Goal: Information Seeking & Learning: Learn about a topic

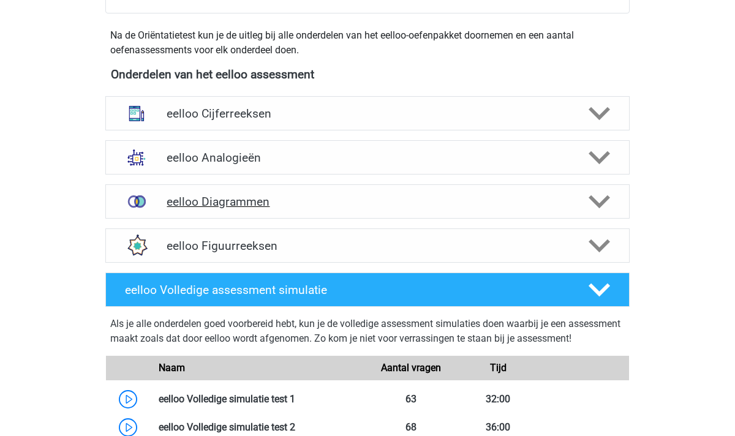
scroll to position [415, 0]
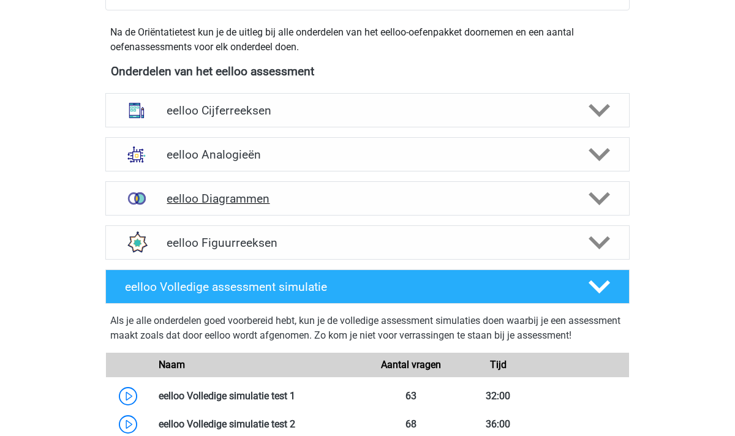
click at [602, 191] on icon at bounding box center [599, 198] width 21 height 21
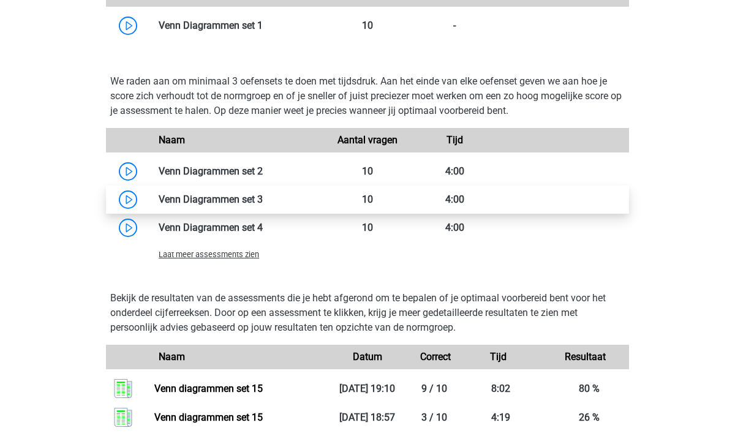
scroll to position [769, 0]
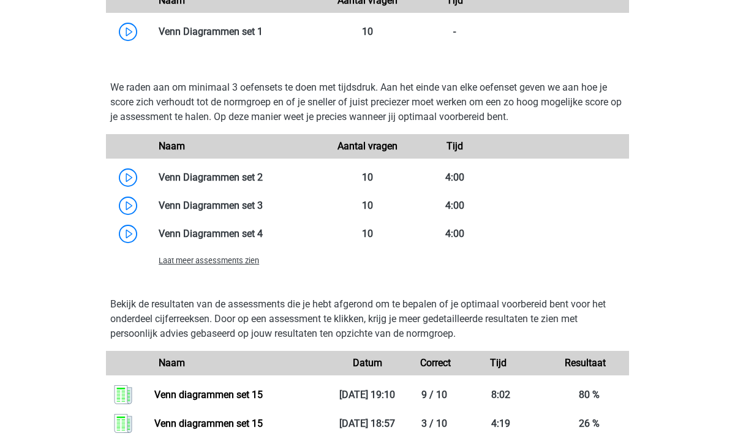
click at [231, 260] on span "Laat meer assessments zien" at bounding box center [209, 260] width 100 height 9
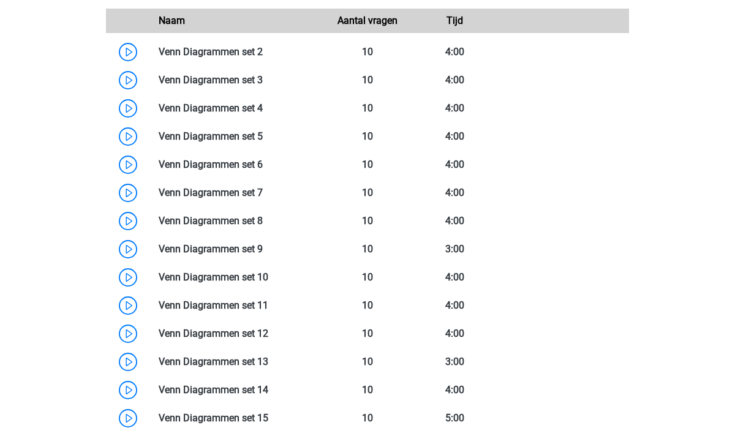
scroll to position [890, 0]
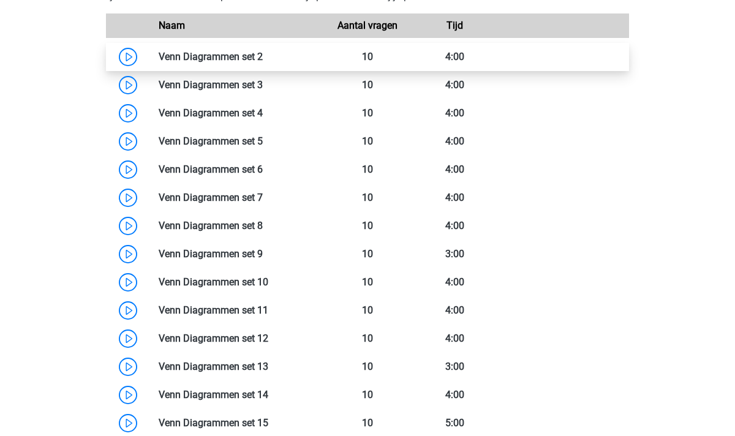
click at [263, 52] on link at bounding box center [263, 57] width 0 height 12
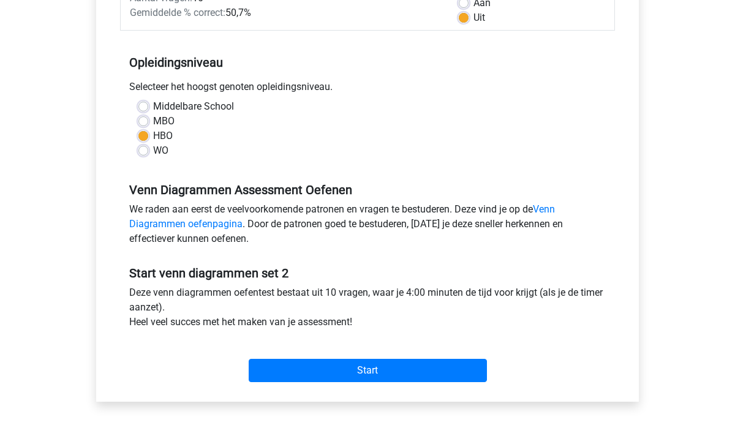
scroll to position [205, 0]
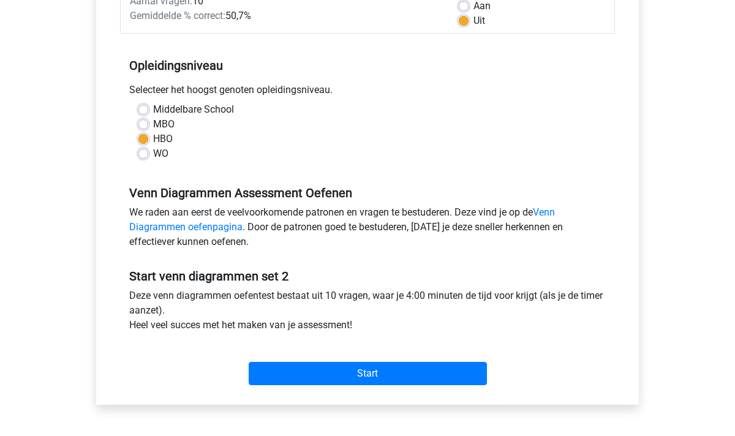
click at [474, 5] on label "Aan" at bounding box center [482, 6] width 17 height 15
click at [466, 5] on input "Aan" at bounding box center [464, 5] width 10 height 12
radio input "true"
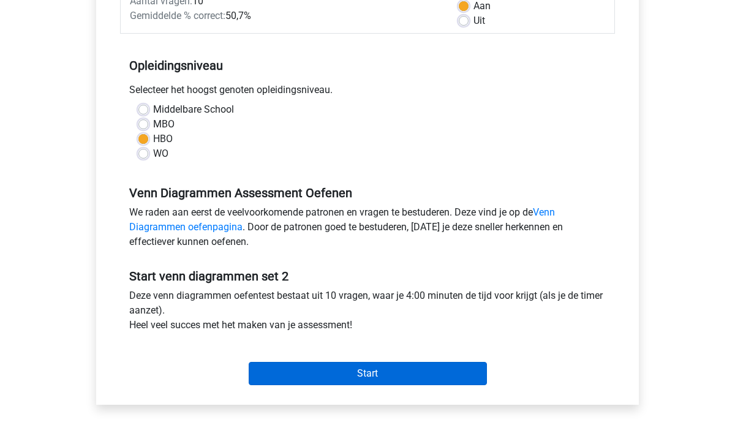
click at [356, 375] on input "Start" at bounding box center [368, 373] width 238 height 23
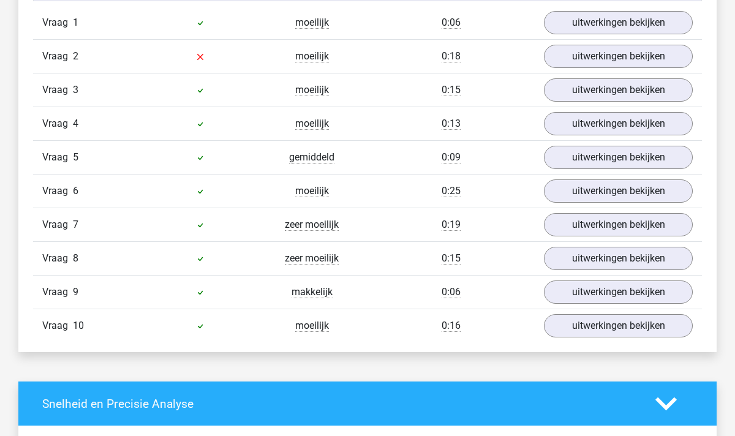
scroll to position [638, 0]
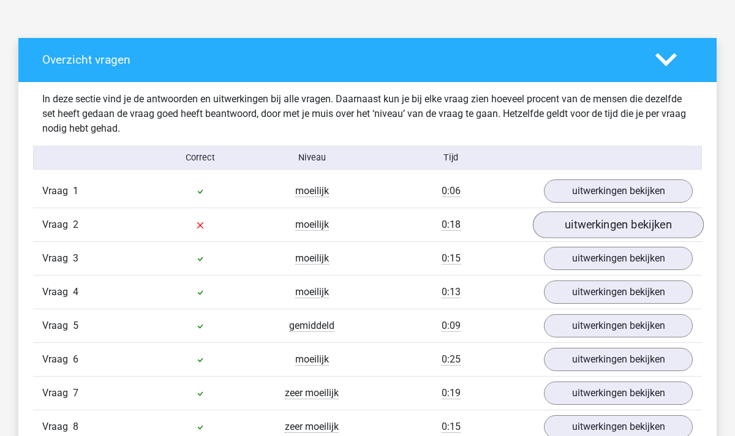
click at [613, 235] on link "uitwerkingen bekijken" at bounding box center [618, 224] width 171 height 27
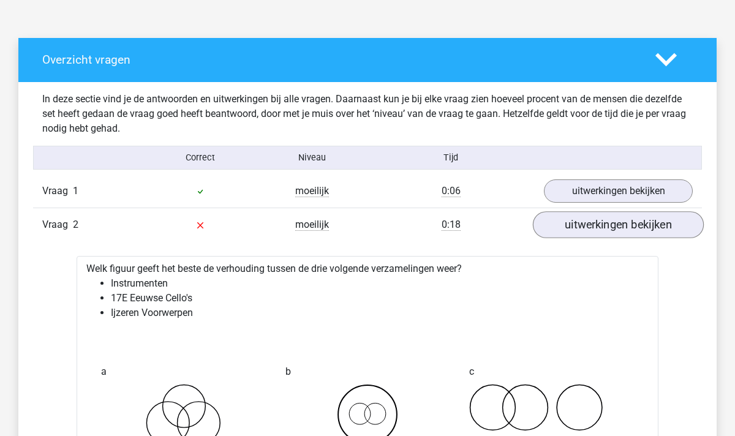
click at [617, 228] on link "uitwerkingen bekijken" at bounding box center [618, 224] width 171 height 27
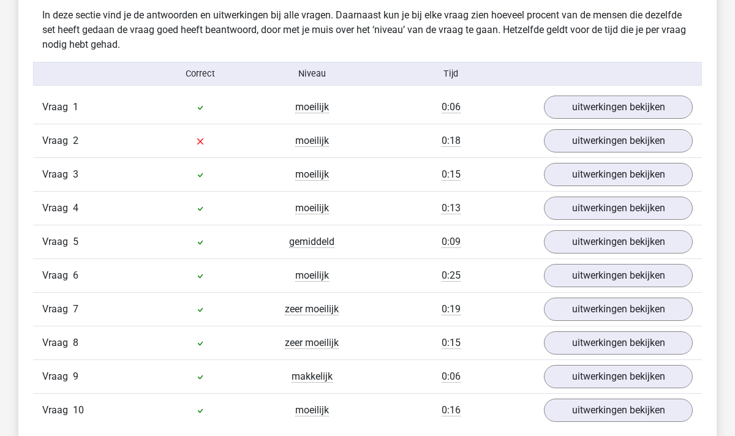
scroll to position [719, 0]
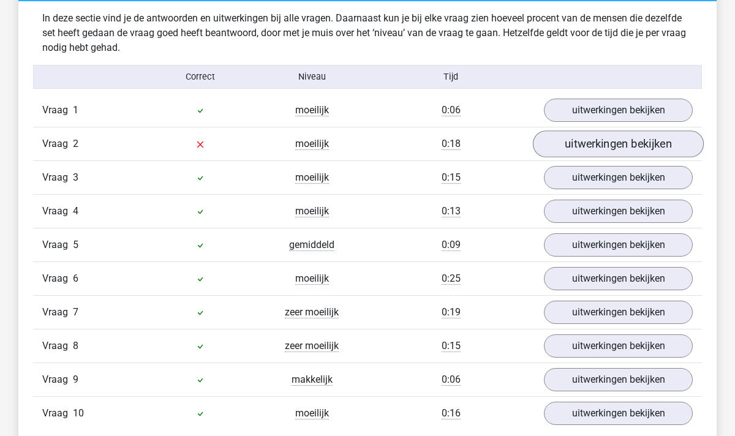
click at [594, 143] on link "uitwerkingen bekijken" at bounding box center [618, 143] width 171 height 27
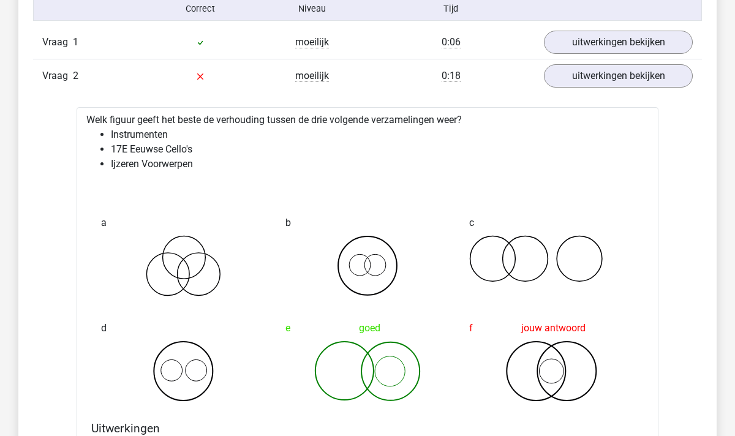
scroll to position [705, 0]
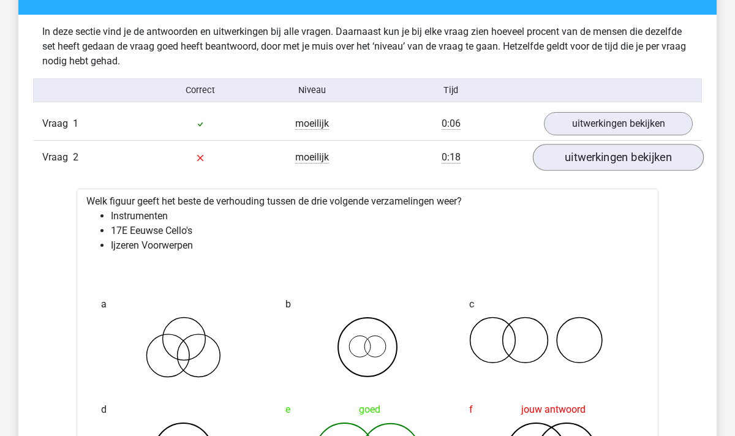
click at [594, 162] on link "uitwerkingen bekijken" at bounding box center [618, 157] width 171 height 27
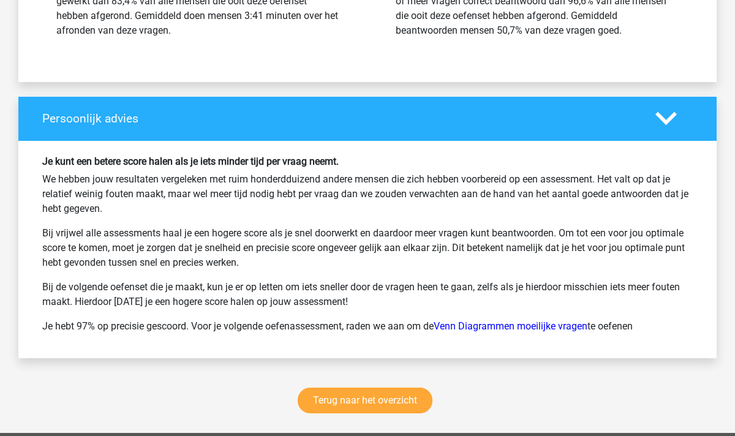
scroll to position [1506, 0]
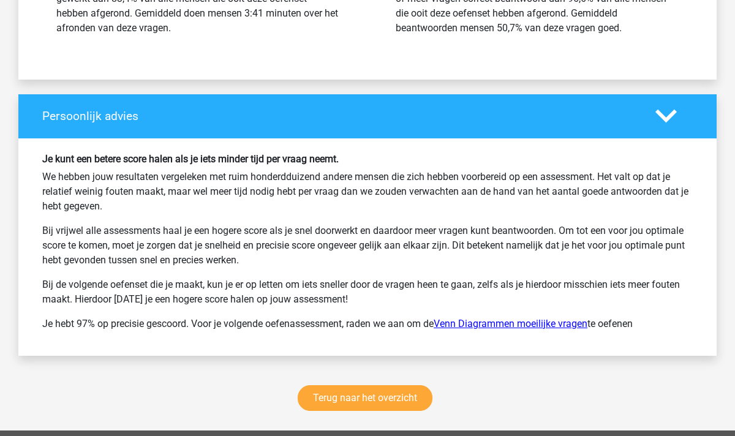
click at [510, 325] on link "Venn Diagrammen moeilijke vragen" at bounding box center [511, 324] width 154 height 12
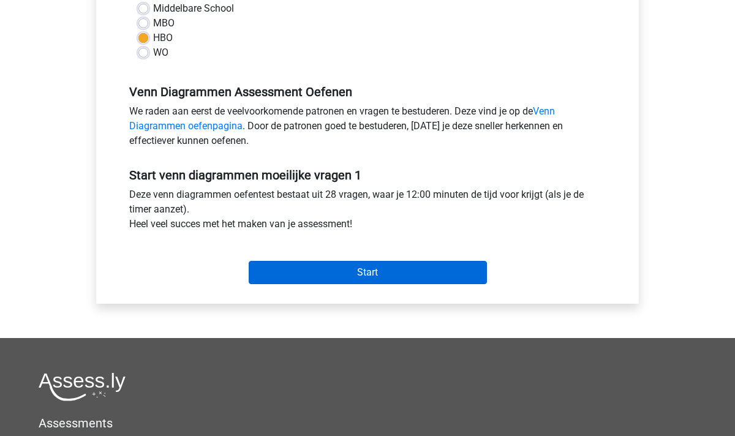
scroll to position [299, 0]
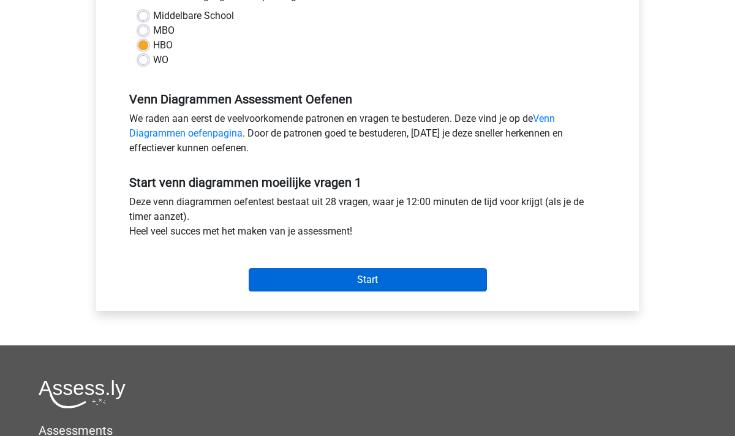
click at [360, 281] on input "Start" at bounding box center [368, 279] width 238 height 23
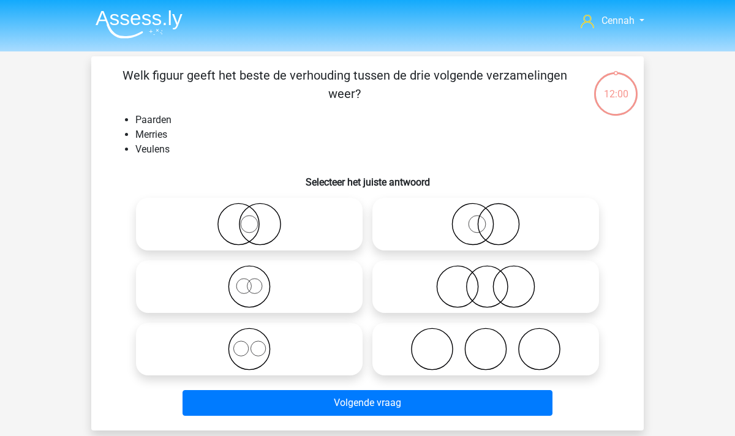
scroll to position [32, 0]
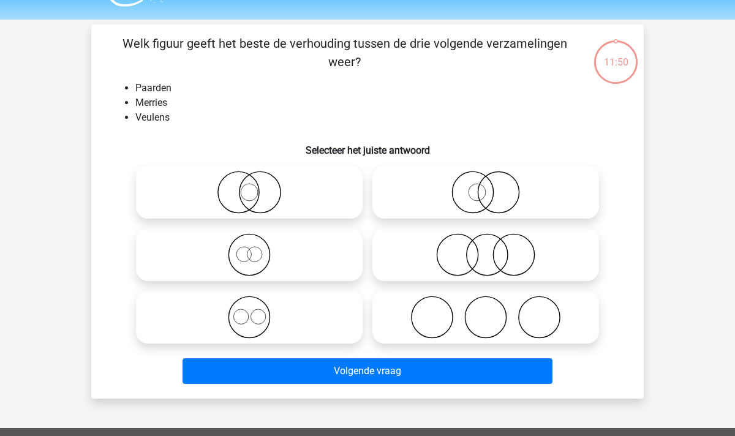
click at [251, 257] on circle at bounding box center [243, 254] width 15 height 15
click at [251, 249] on input "radio" at bounding box center [253, 245] width 8 height 8
radio input "true"
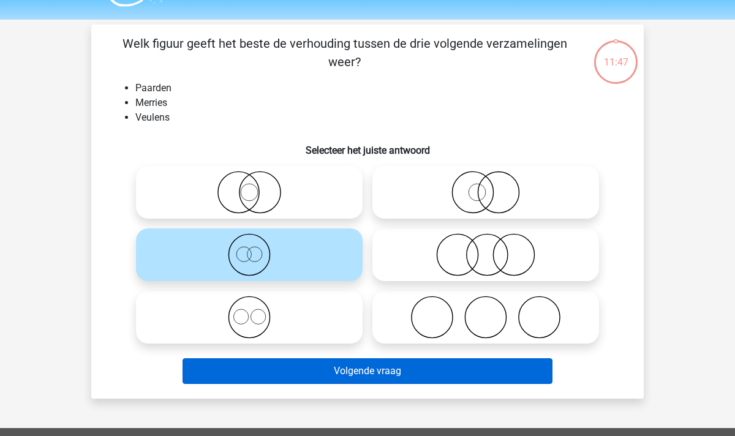
click at [366, 377] on button "Volgende vraag" at bounding box center [368, 371] width 371 height 26
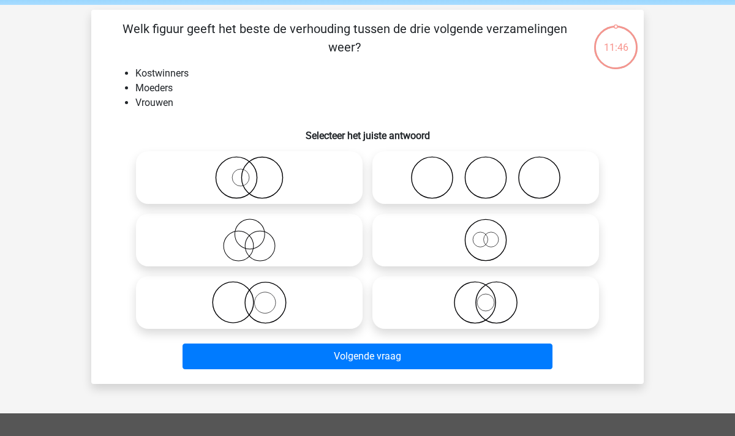
scroll to position [43, 0]
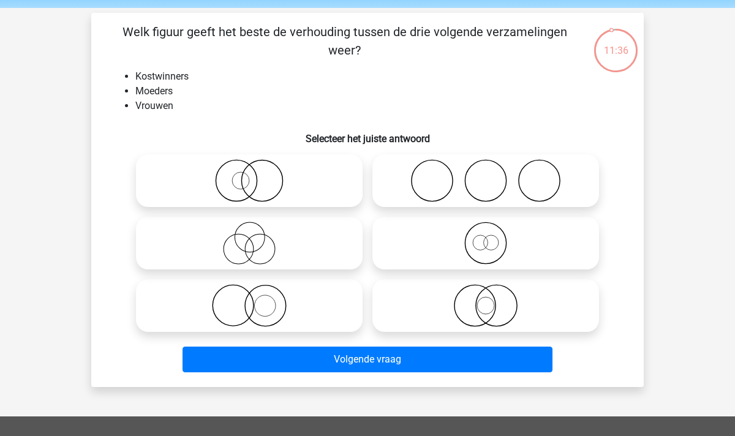
click at [272, 179] on icon at bounding box center [249, 180] width 217 height 43
click at [257, 175] on input "radio" at bounding box center [253, 171] width 8 height 8
radio input "true"
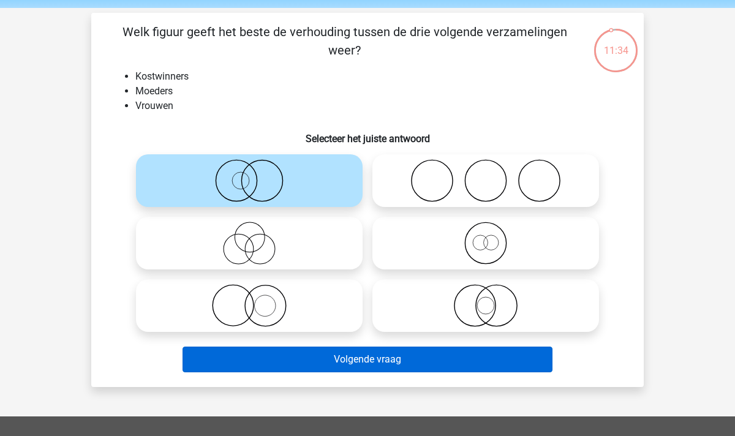
click at [379, 359] on button "Volgende vraag" at bounding box center [368, 360] width 371 height 26
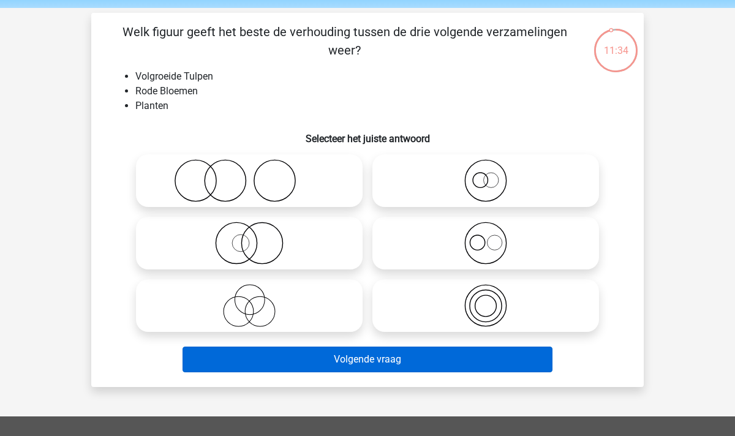
scroll to position [56, 0]
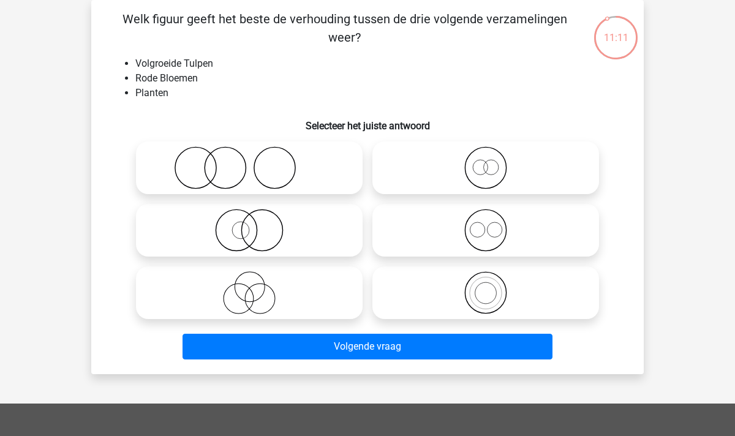
click at [268, 294] on icon at bounding box center [249, 292] width 217 height 43
click at [257, 287] on input "radio" at bounding box center [253, 283] width 8 height 8
radio input "true"
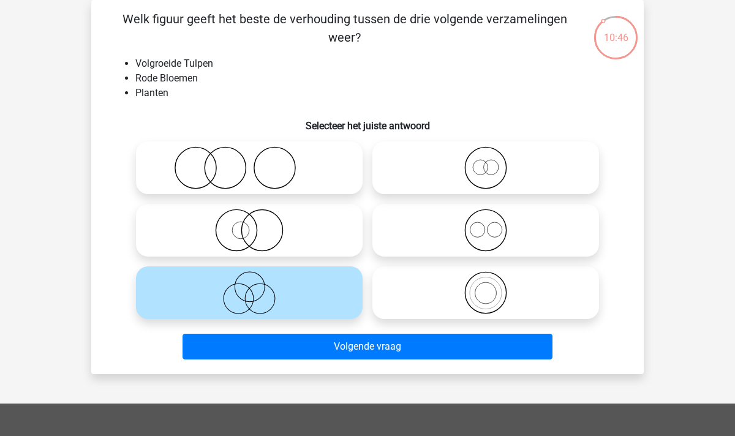
click at [486, 295] on icon at bounding box center [485, 292] width 217 height 43
click at [486, 287] on input "radio" at bounding box center [490, 283] width 8 height 8
radio input "true"
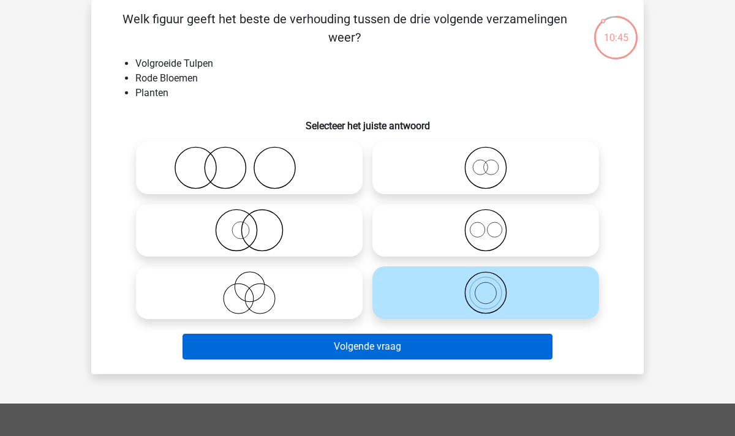
click at [370, 352] on button "Volgende vraag" at bounding box center [368, 347] width 371 height 26
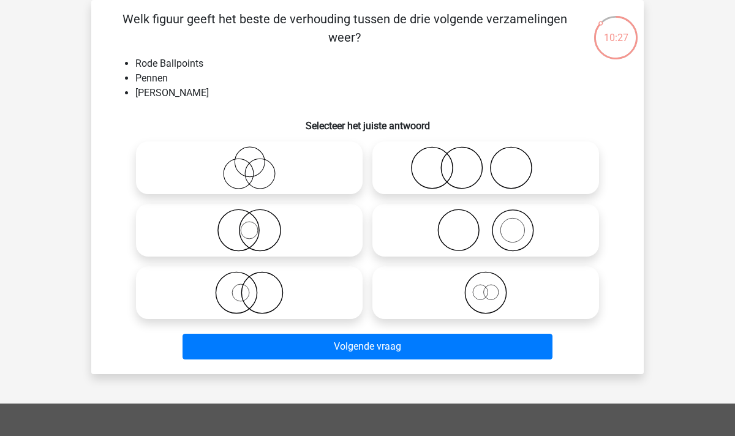
click at [252, 294] on icon at bounding box center [249, 292] width 217 height 43
click at [252, 287] on input "radio" at bounding box center [253, 283] width 8 height 8
radio input "true"
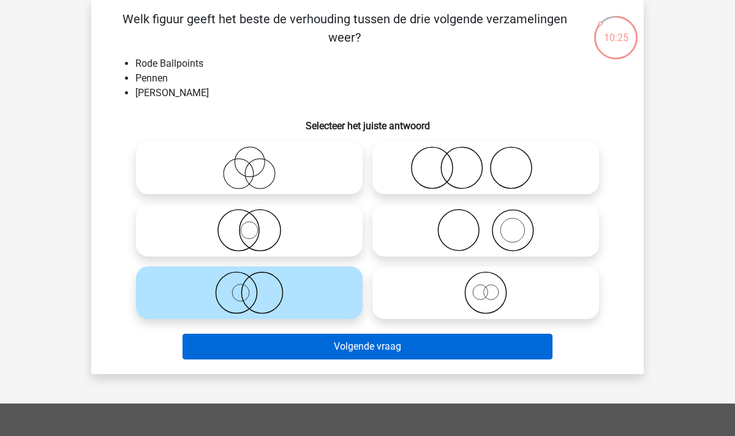
click at [301, 352] on button "Volgende vraag" at bounding box center [368, 347] width 371 height 26
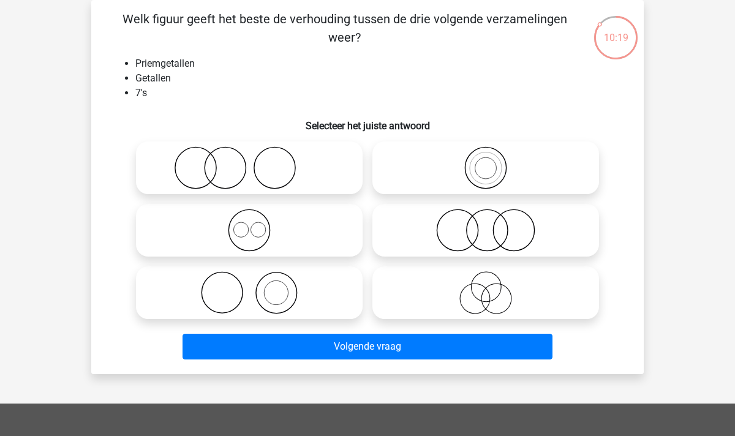
click at [475, 184] on icon at bounding box center [485, 167] width 217 height 43
click at [486, 162] on input "radio" at bounding box center [490, 158] width 8 height 8
radio input "true"
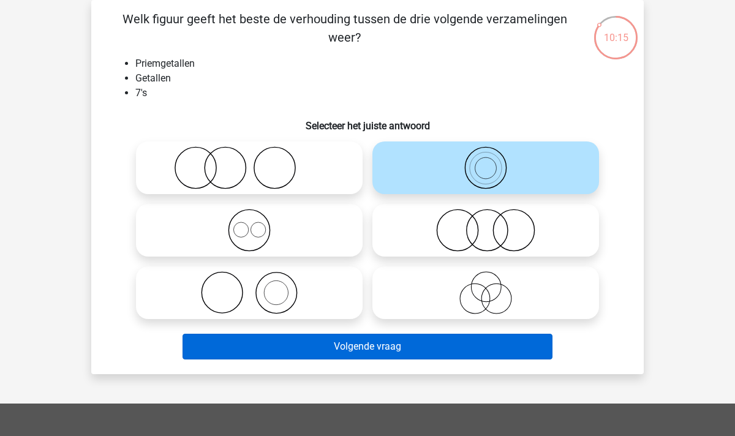
click at [388, 343] on button "Volgende vraag" at bounding box center [368, 347] width 371 height 26
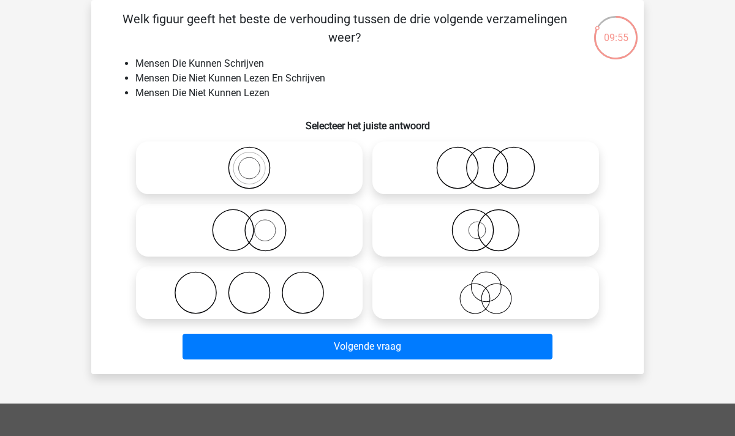
click at [250, 233] on icon at bounding box center [249, 230] width 217 height 43
click at [250, 224] on input "radio" at bounding box center [253, 220] width 8 height 8
radio input "true"
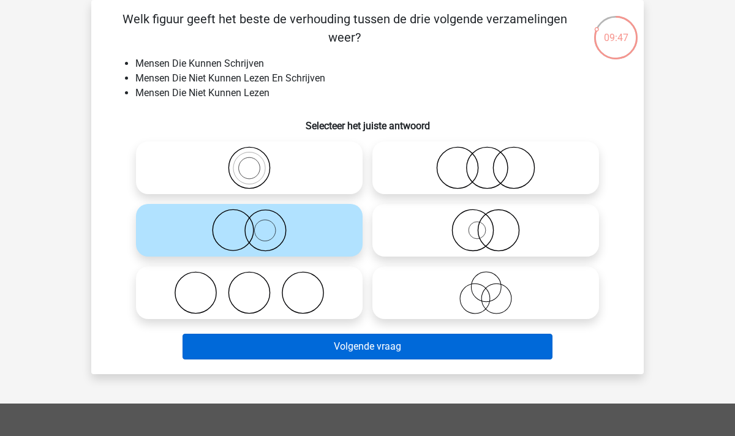
click at [357, 353] on button "Volgende vraag" at bounding box center [368, 347] width 371 height 26
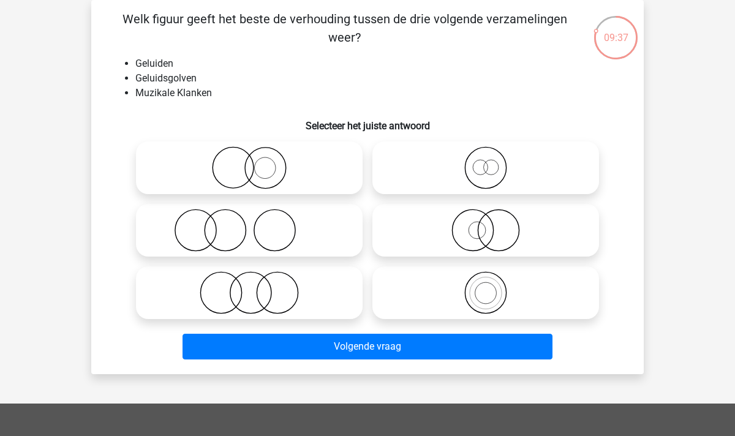
click at [494, 292] on icon at bounding box center [485, 292] width 217 height 43
click at [494, 287] on input "radio" at bounding box center [490, 283] width 8 height 8
radio input "true"
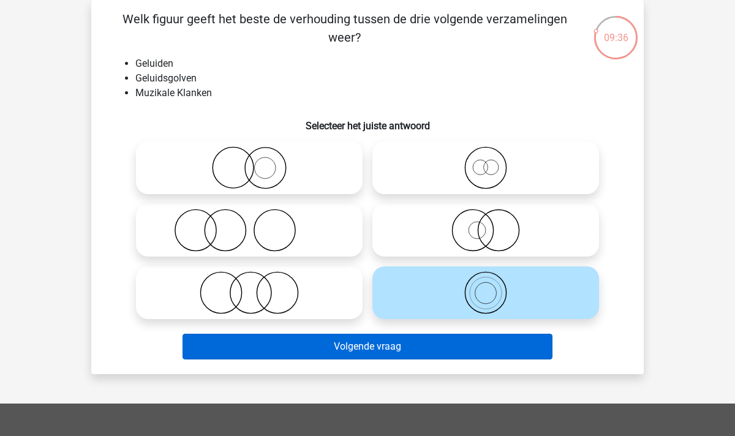
click at [385, 346] on button "Volgende vraag" at bounding box center [368, 347] width 371 height 26
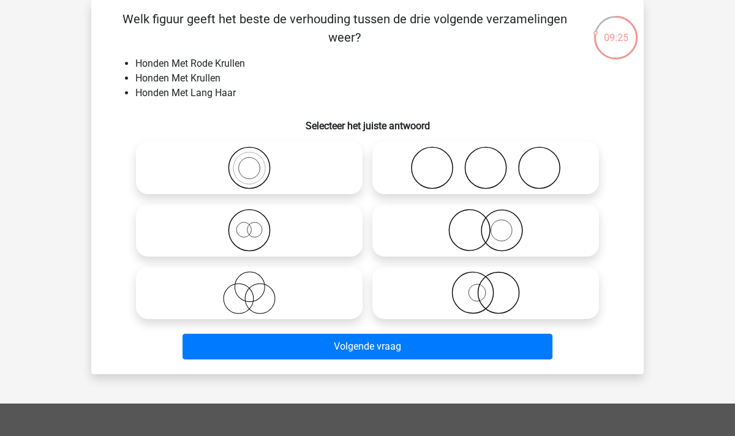
click at [251, 298] on icon at bounding box center [249, 292] width 217 height 43
click at [251, 287] on input "radio" at bounding box center [253, 283] width 8 height 8
radio input "true"
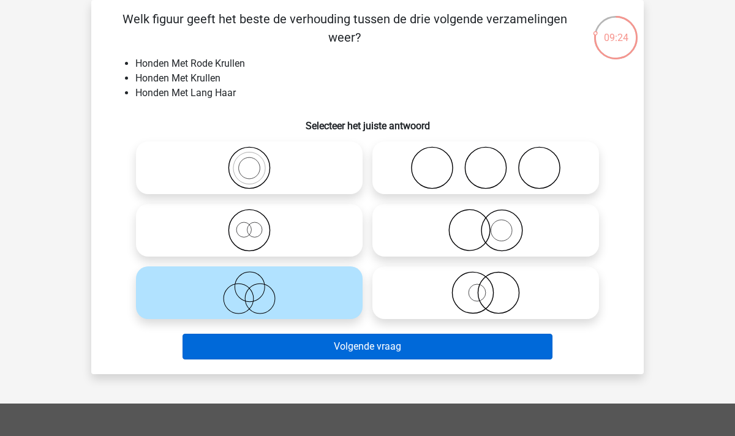
click at [359, 349] on button "Volgende vraag" at bounding box center [368, 347] width 371 height 26
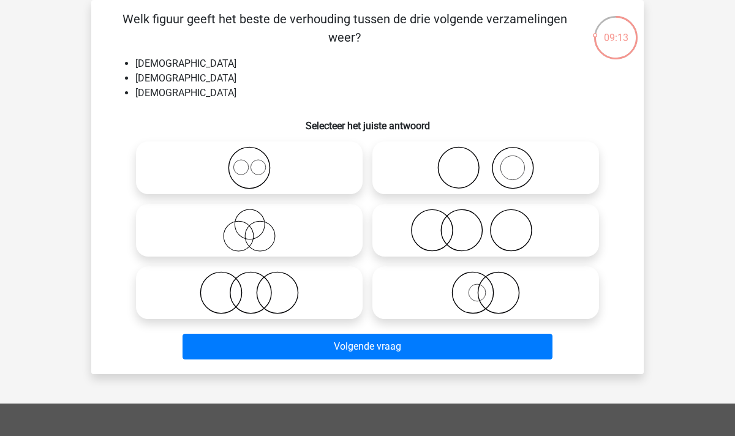
click at [249, 176] on icon at bounding box center [249, 167] width 217 height 43
click at [249, 162] on input "radio" at bounding box center [253, 158] width 8 height 8
radio input "true"
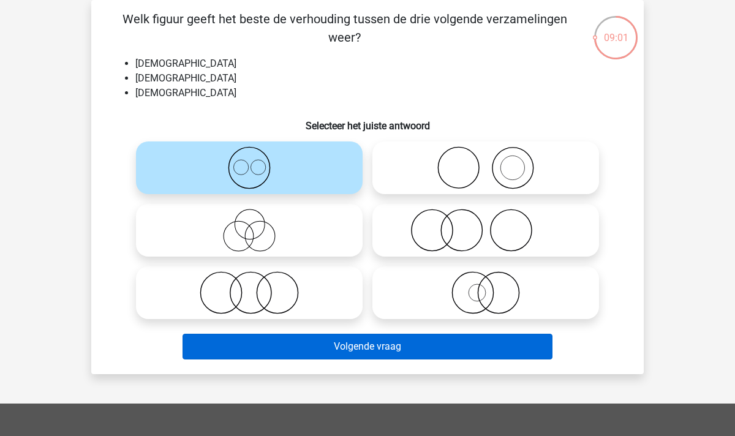
click at [377, 341] on button "Volgende vraag" at bounding box center [368, 347] width 371 height 26
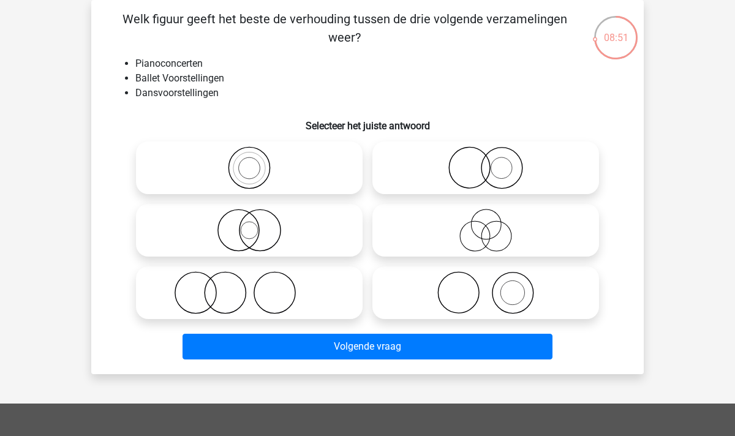
click at [466, 295] on icon at bounding box center [485, 292] width 217 height 43
click at [486, 287] on input "radio" at bounding box center [490, 283] width 8 height 8
radio input "true"
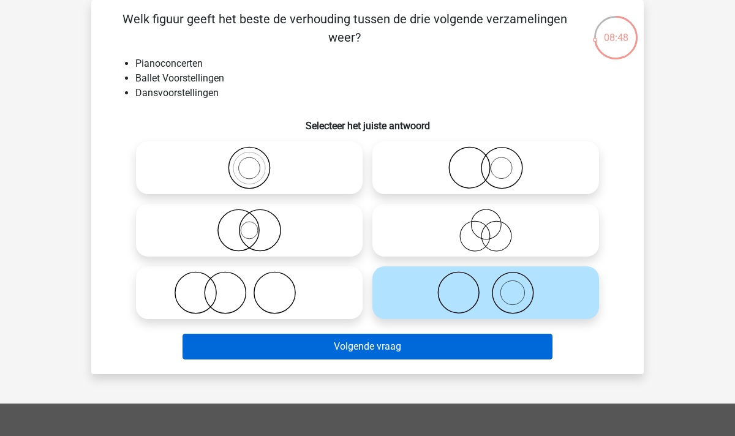
click at [372, 355] on button "Volgende vraag" at bounding box center [368, 347] width 371 height 26
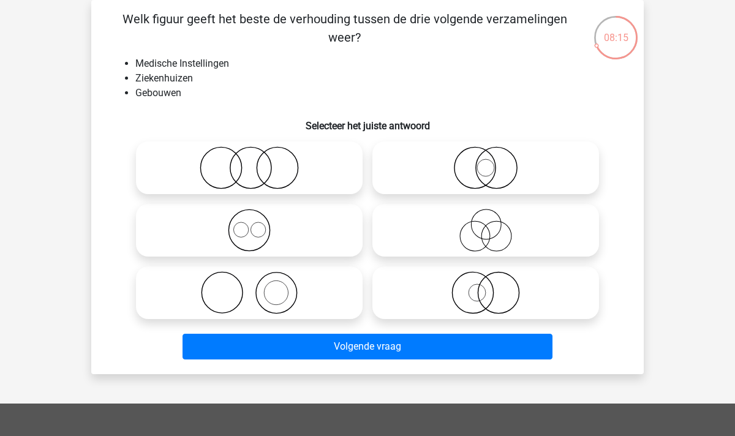
click at [480, 298] on icon at bounding box center [485, 292] width 217 height 43
click at [486, 287] on input "radio" at bounding box center [490, 283] width 8 height 8
radio input "true"
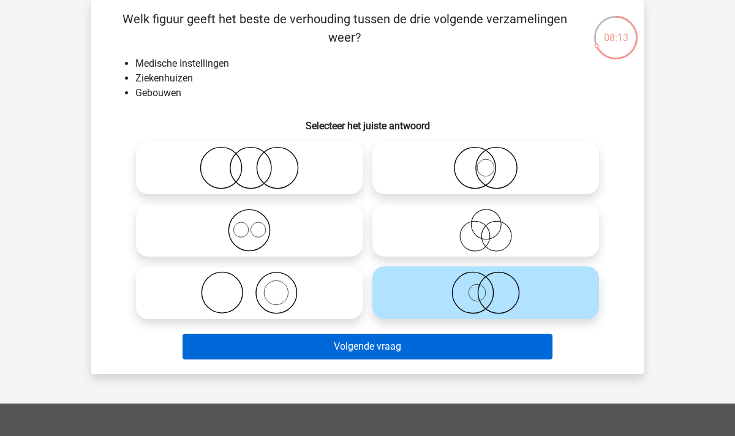
click at [381, 352] on button "Volgende vraag" at bounding box center [368, 347] width 371 height 26
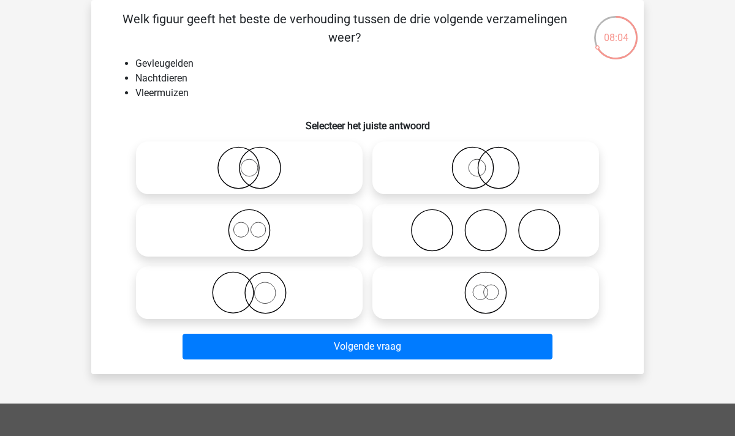
click at [246, 166] on icon at bounding box center [249, 167] width 217 height 43
click at [249, 162] on input "radio" at bounding box center [253, 158] width 8 height 8
radio input "true"
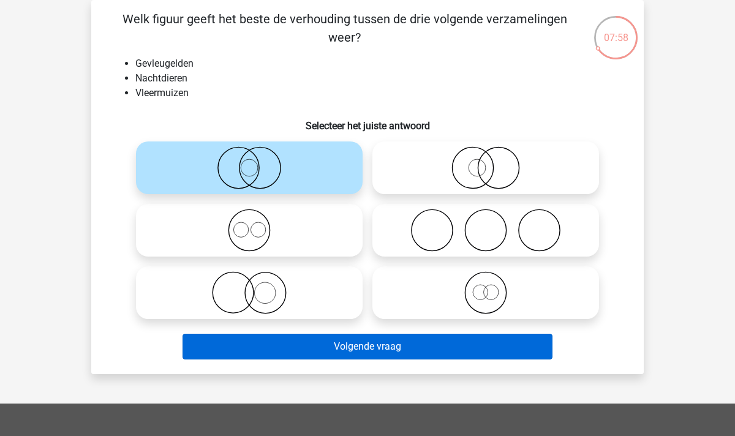
click at [306, 345] on button "Volgende vraag" at bounding box center [368, 347] width 371 height 26
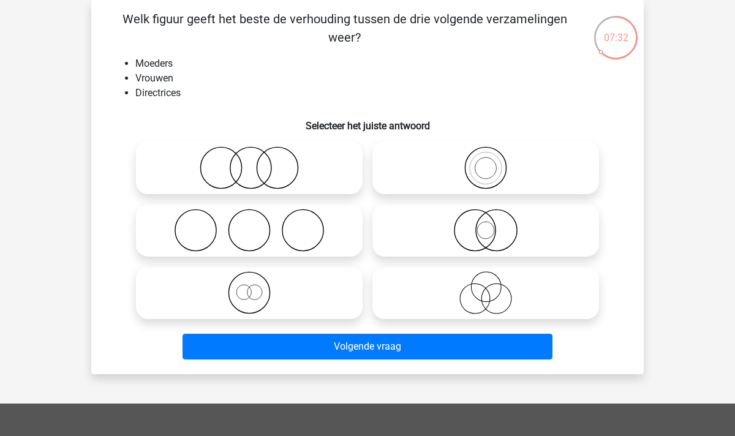
click at [272, 296] on icon at bounding box center [249, 292] width 217 height 43
click at [257, 287] on input "radio" at bounding box center [253, 283] width 8 height 8
radio input "true"
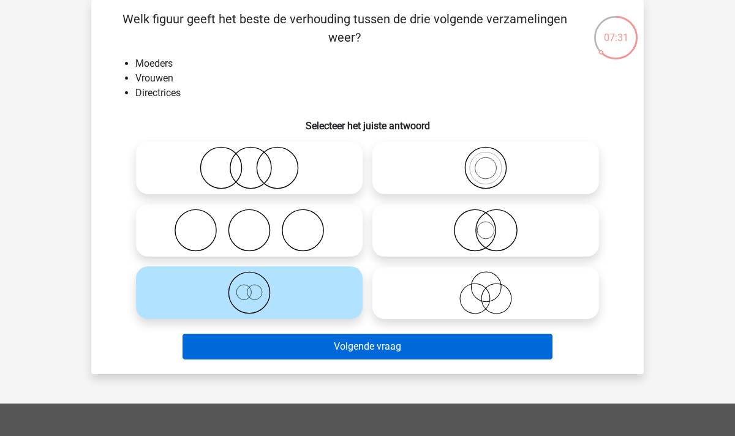
click at [341, 339] on button "Volgende vraag" at bounding box center [368, 347] width 371 height 26
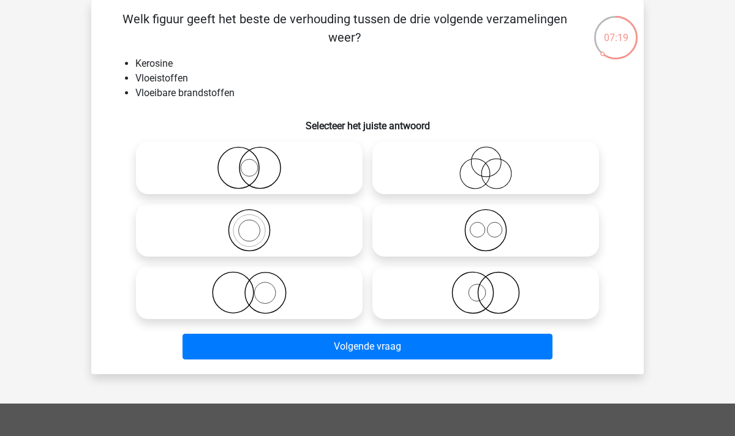
click at [246, 228] on icon at bounding box center [249, 230] width 217 height 43
click at [249, 224] on input "radio" at bounding box center [253, 220] width 8 height 8
radio input "true"
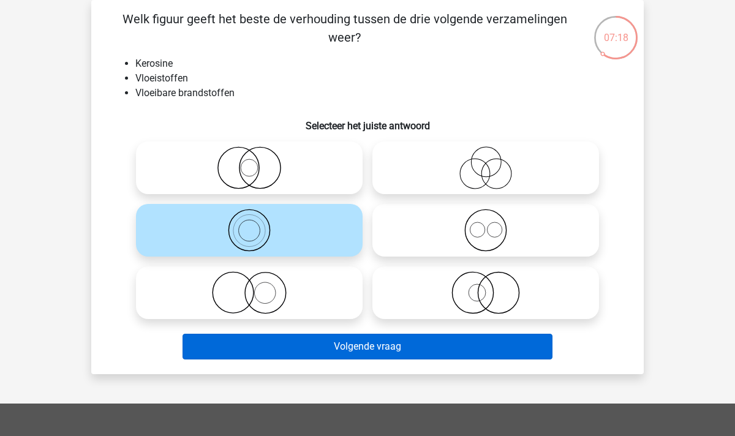
click at [386, 341] on button "Volgende vraag" at bounding box center [368, 347] width 371 height 26
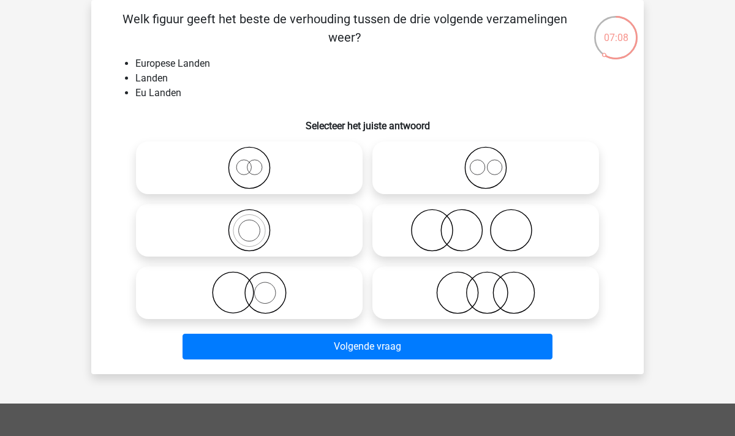
click at [251, 224] on icon at bounding box center [249, 230] width 217 height 43
click at [251, 224] on input "radio" at bounding box center [253, 220] width 8 height 8
radio input "true"
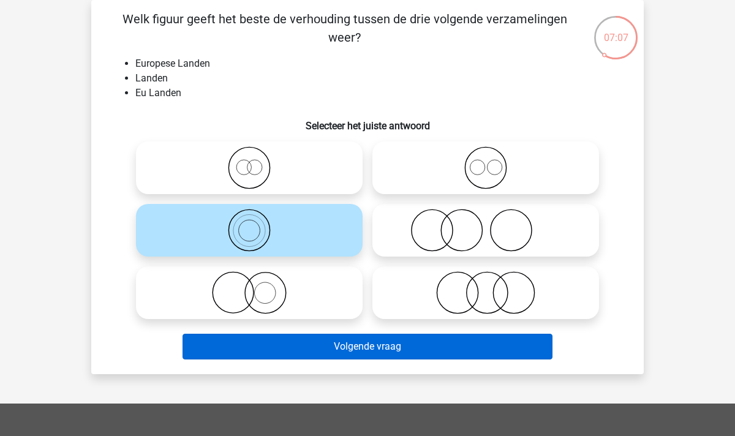
click at [370, 352] on button "Volgende vraag" at bounding box center [368, 347] width 371 height 26
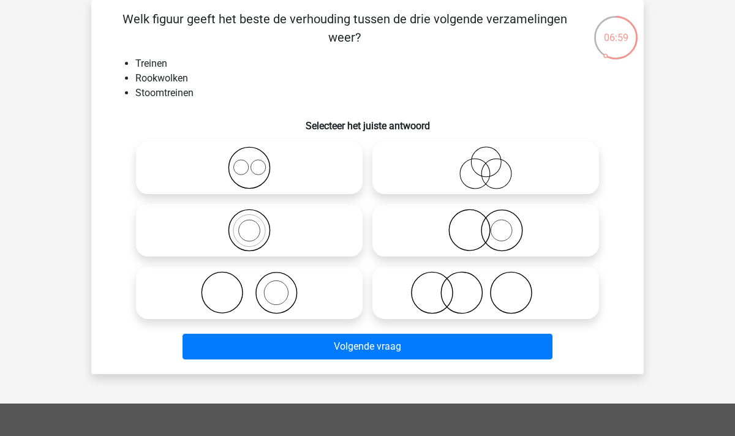
click at [289, 292] on icon at bounding box center [249, 292] width 217 height 43
click at [257, 287] on input "radio" at bounding box center [253, 283] width 8 height 8
radio input "true"
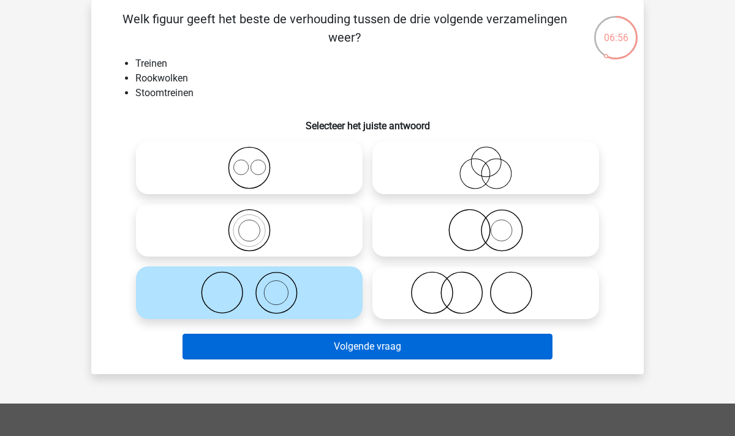
click at [399, 347] on button "Volgende vraag" at bounding box center [368, 347] width 371 height 26
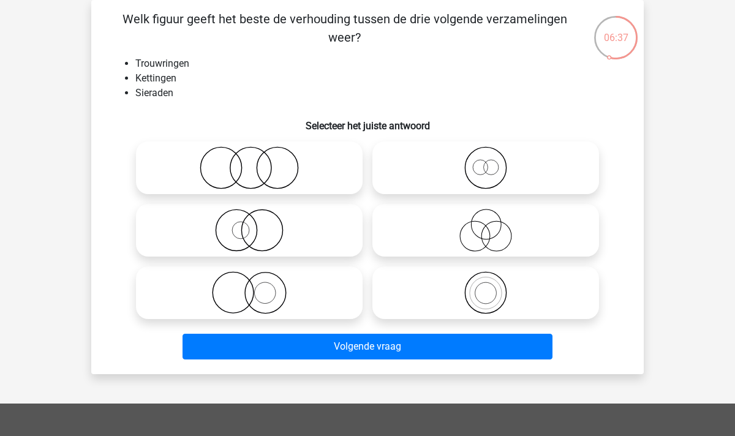
click at [247, 173] on icon at bounding box center [249, 167] width 217 height 43
click at [249, 162] on input "radio" at bounding box center [253, 158] width 8 height 8
radio input "true"
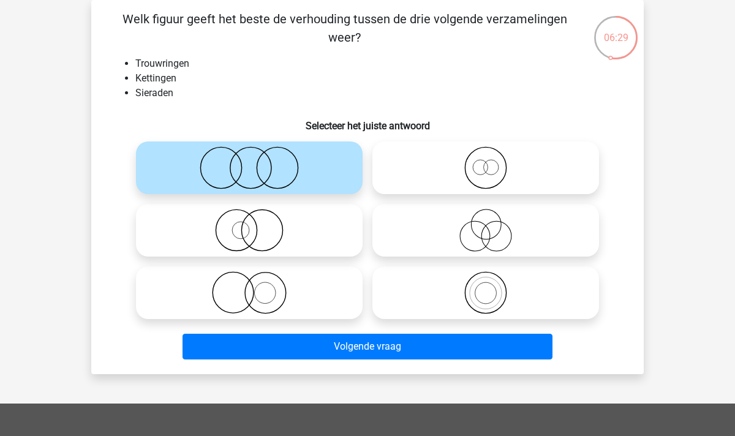
click at [494, 289] on icon at bounding box center [485, 292] width 217 height 43
click at [494, 287] on input "radio" at bounding box center [490, 283] width 8 height 8
radio input "true"
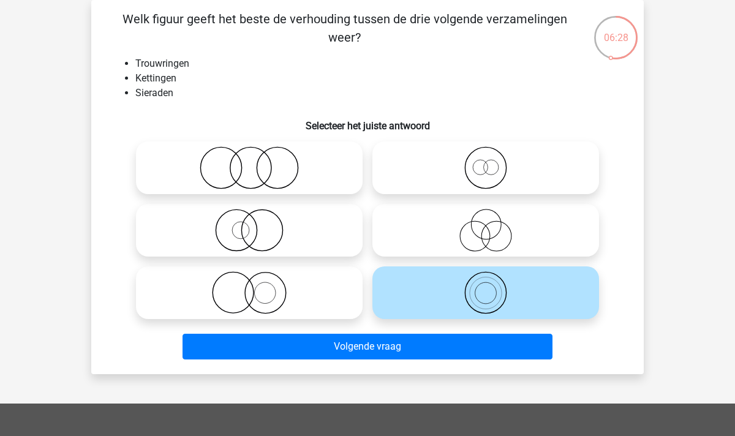
click at [317, 241] on icon at bounding box center [249, 230] width 217 height 43
click at [257, 224] on input "radio" at bounding box center [253, 220] width 8 height 8
radio input "true"
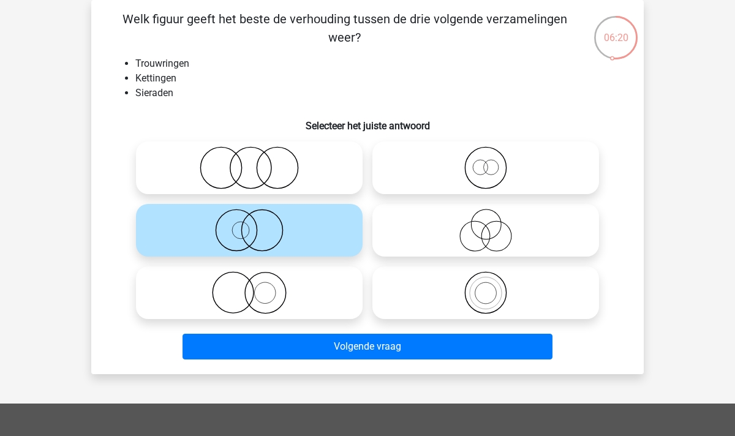
click at [512, 162] on icon at bounding box center [485, 167] width 217 height 43
click at [494, 162] on input "radio" at bounding box center [490, 158] width 8 height 8
radio input "true"
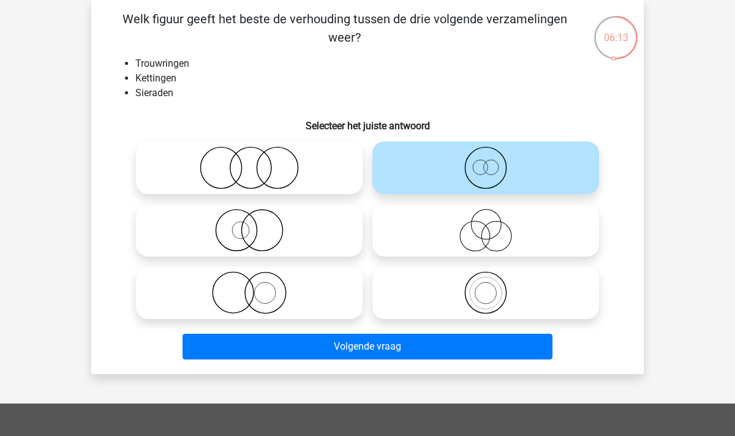
click at [261, 236] on icon at bounding box center [249, 230] width 217 height 43
click at [257, 224] on input "radio" at bounding box center [253, 220] width 8 height 8
radio input "true"
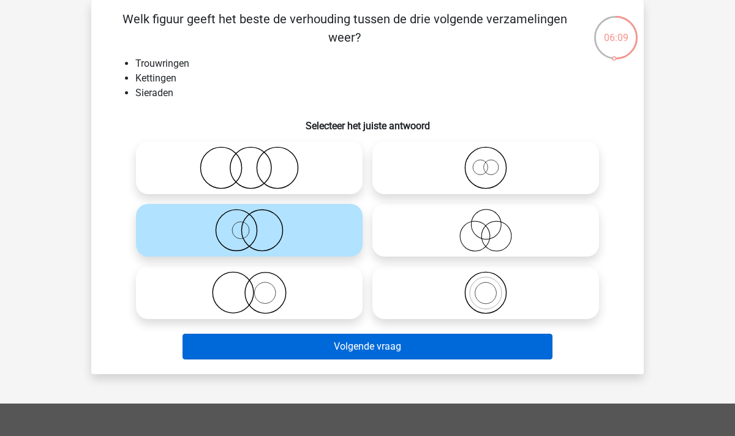
click at [320, 350] on button "Volgende vraag" at bounding box center [368, 347] width 371 height 26
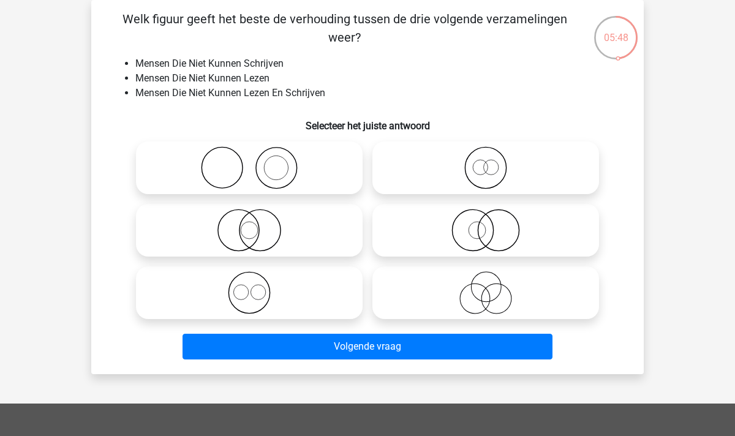
click at [257, 230] on icon at bounding box center [249, 230] width 217 height 43
click at [257, 224] on input "radio" at bounding box center [253, 220] width 8 height 8
radio input "true"
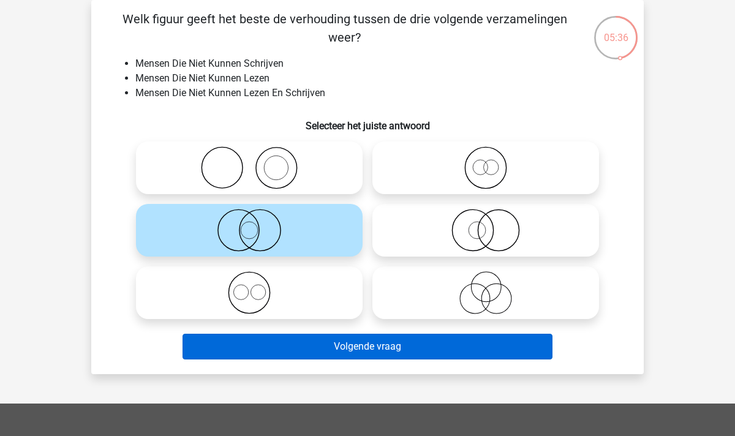
click at [383, 347] on button "Volgende vraag" at bounding box center [368, 347] width 371 height 26
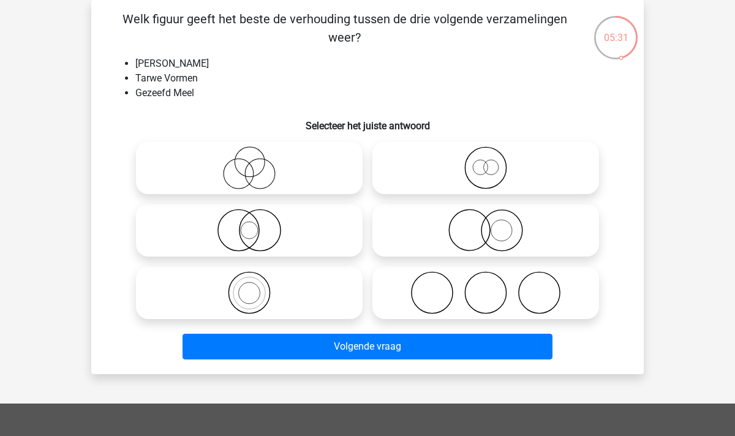
click at [464, 170] on icon at bounding box center [485, 167] width 217 height 43
click at [486, 162] on input "radio" at bounding box center [490, 158] width 8 height 8
radio input "true"
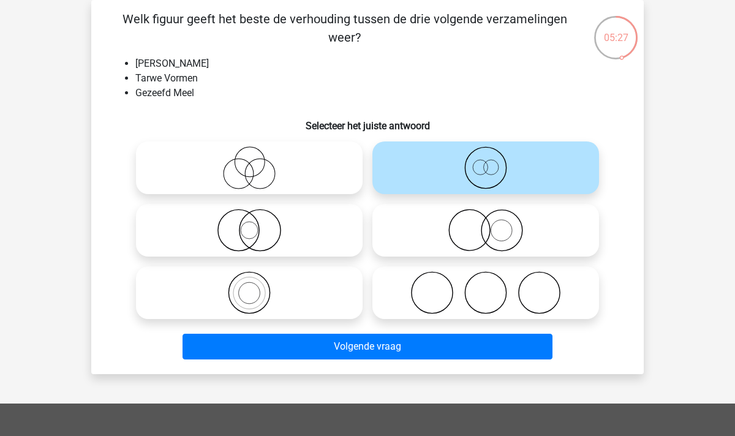
click at [493, 175] on icon at bounding box center [485, 167] width 217 height 43
click at [493, 162] on input "radio" at bounding box center [490, 158] width 8 height 8
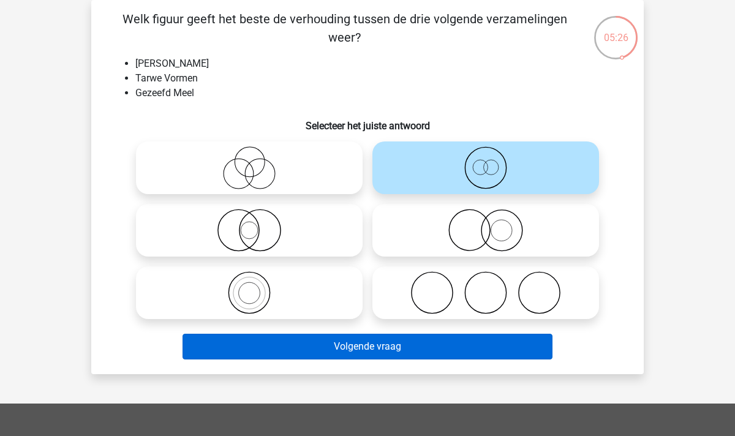
click at [439, 359] on button "Volgende vraag" at bounding box center [368, 347] width 371 height 26
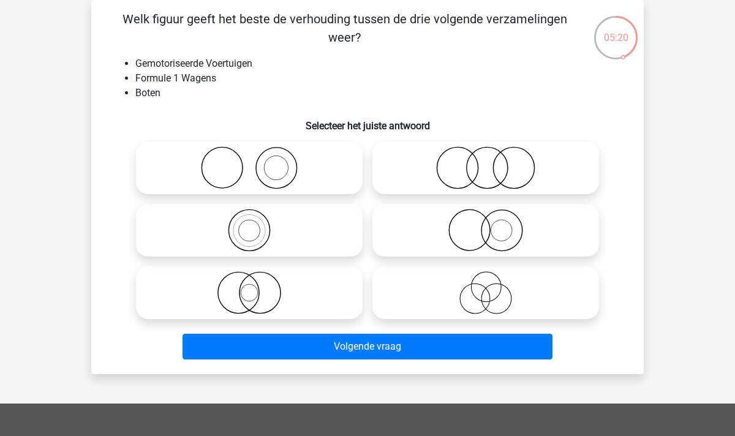
click at [341, 77] on li "Formule 1 Wagens" at bounding box center [379, 78] width 489 height 15
click at [278, 295] on icon at bounding box center [249, 292] width 217 height 43
click at [257, 287] on input "radio" at bounding box center [253, 283] width 8 height 8
radio input "true"
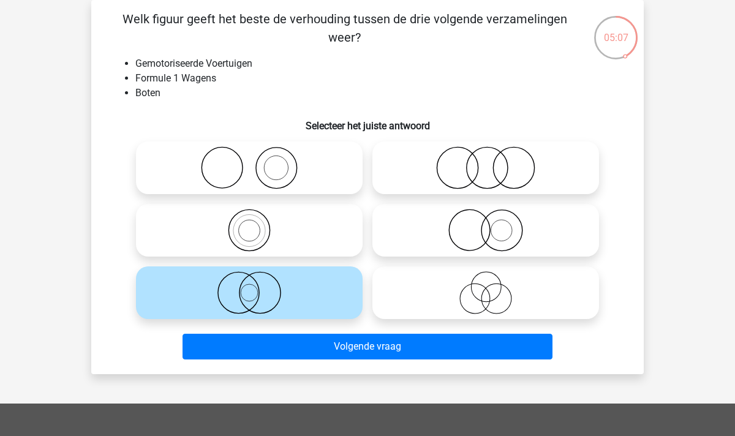
click at [505, 232] on icon at bounding box center [485, 230] width 217 height 43
click at [494, 224] on input "radio" at bounding box center [490, 220] width 8 height 8
radio input "true"
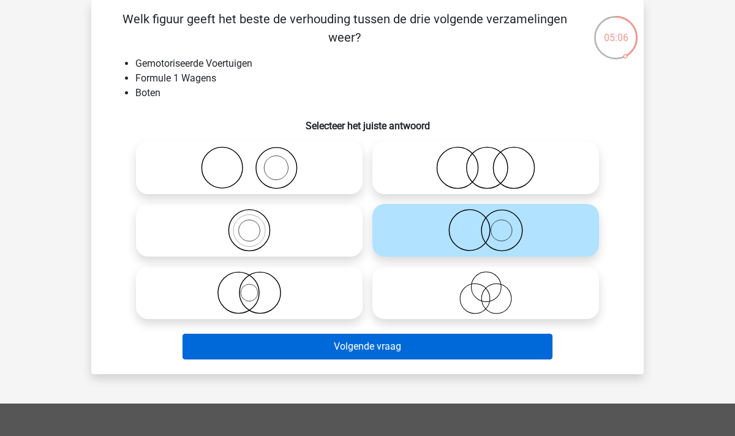
click at [427, 340] on button "Volgende vraag" at bounding box center [368, 347] width 371 height 26
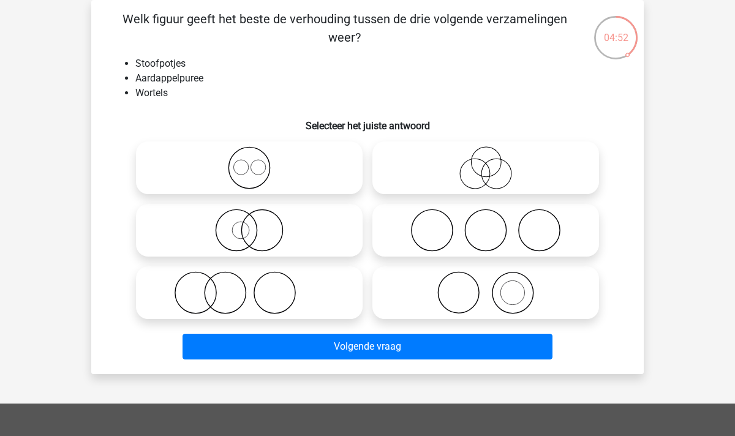
click at [475, 227] on icon at bounding box center [485, 230] width 217 height 43
click at [486, 224] on input "radio" at bounding box center [490, 220] width 8 height 8
radio input "true"
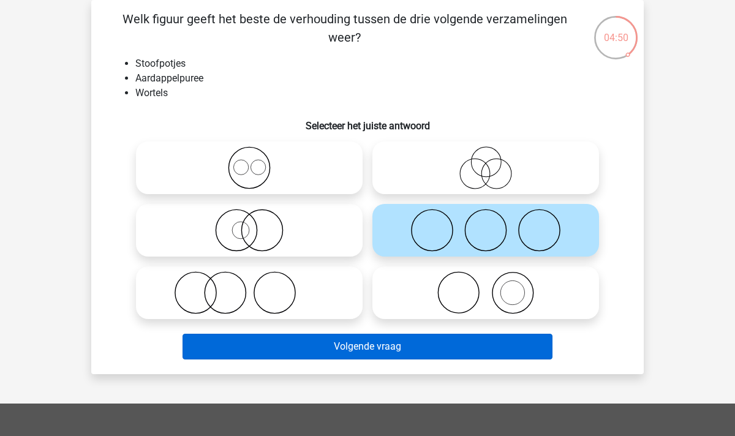
click at [353, 341] on button "Volgende vraag" at bounding box center [368, 347] width 371 height 26
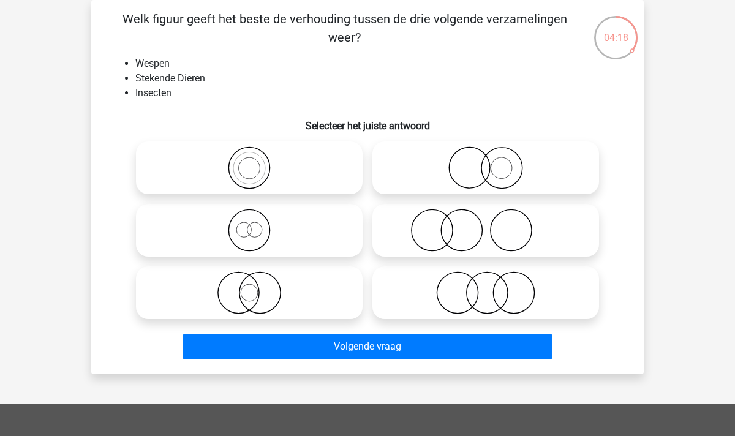
click at [250, 294] on icon at bounding box center [249, 292] width 217 height 43
click at [250, 287] on input "radio" at bounding box center [253, 283] width 8 height 8
radio input "true"
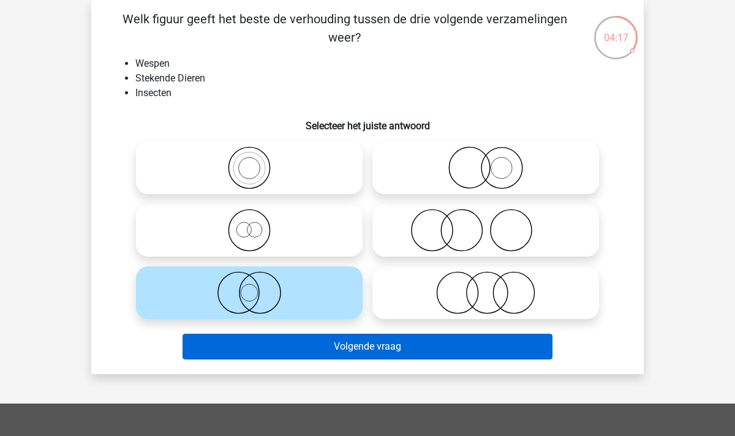
click at [390, 352] on button "Volgende vraag" at bounding box center [368, 347] width 371 height 26
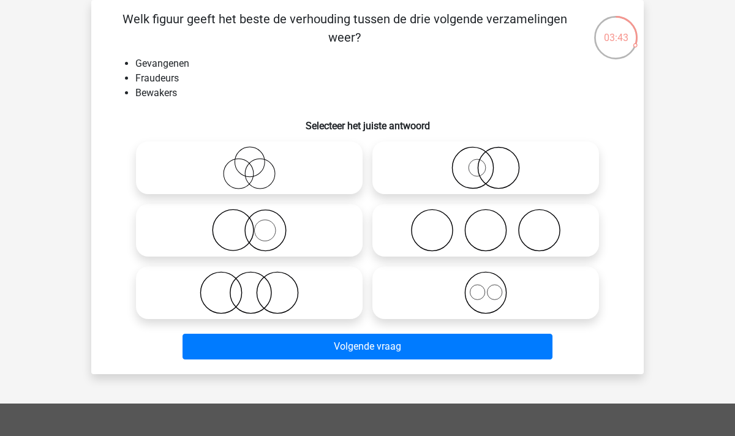
click at [260, 163] on icon at bounding box center [249, 167] width 217 height 43
click at [257, 162] on input "radio" at bounding box center [253, 158] width 8 height 8
radio input "true"
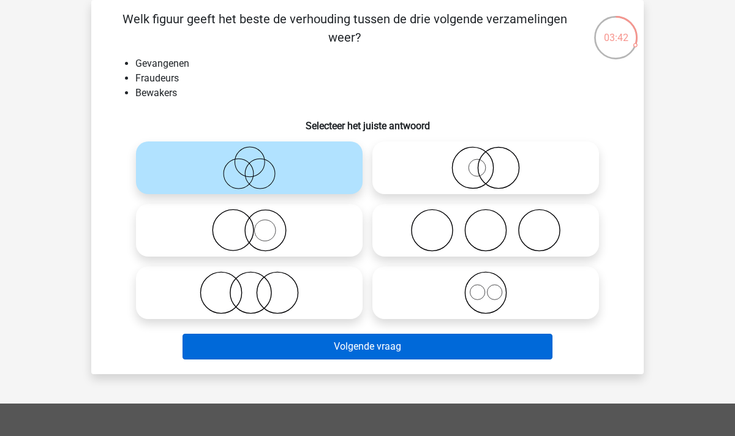
click at [422, 351] on button "Volgende vraag" at bounding box center [368, 347] width 371 height 26
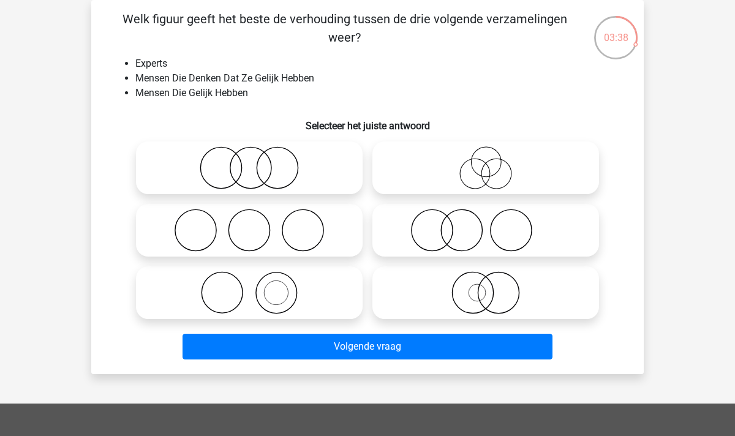
click at [514, 159] on icon at bounding box center [485, 167] width 217 height 43
click at [494, 159] on input "radio" at bounding box center [490, 158] width 8 height 8
radio input "true"
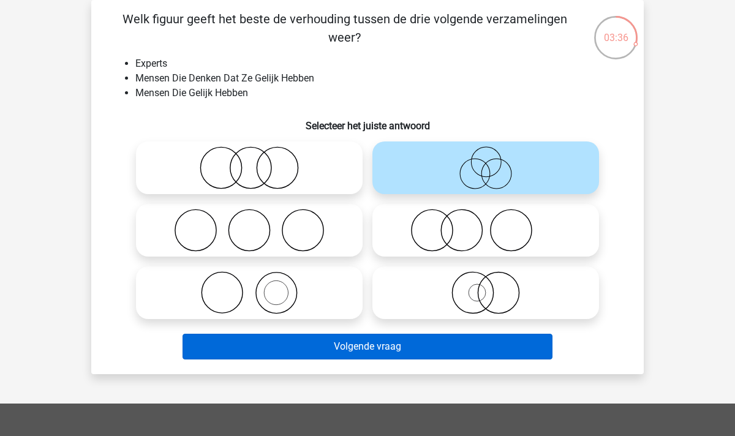
click at [377, 340] on button "Volgende vraag" at bounding box center [368, 347] width 371 height 26
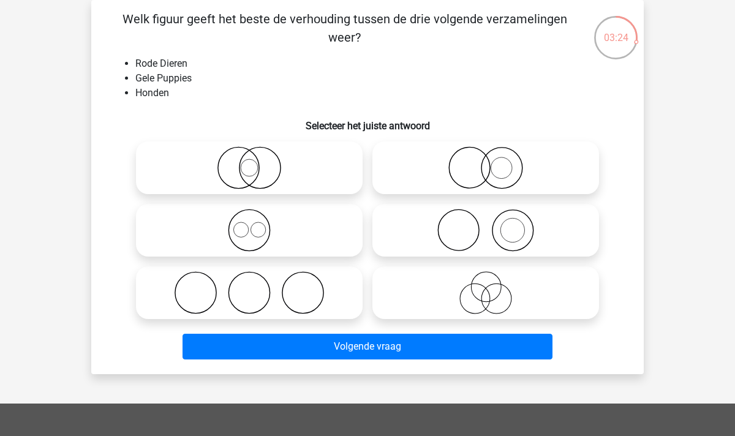
click at [492, 176] on icon at bounding box center [485, 167] width 217 height 43
click at [492, 162] on input "radio" at bounding box center [490, 158] width 8 height 8
radio input "true"
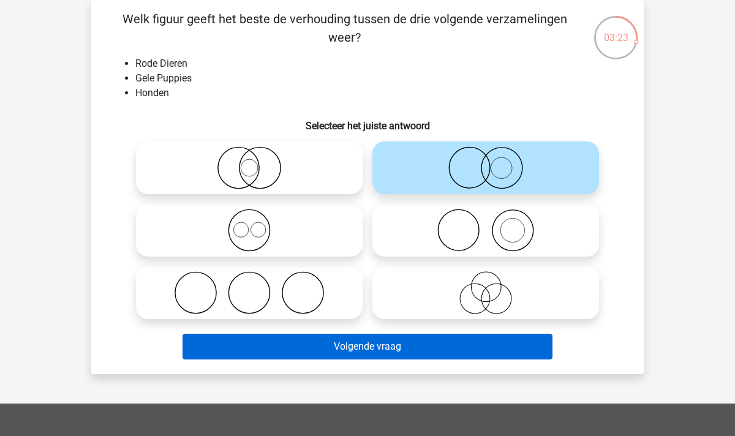
click at [406, 342] on button "Volgende vraag" at bounding box center [368, 347] width 371 height 26
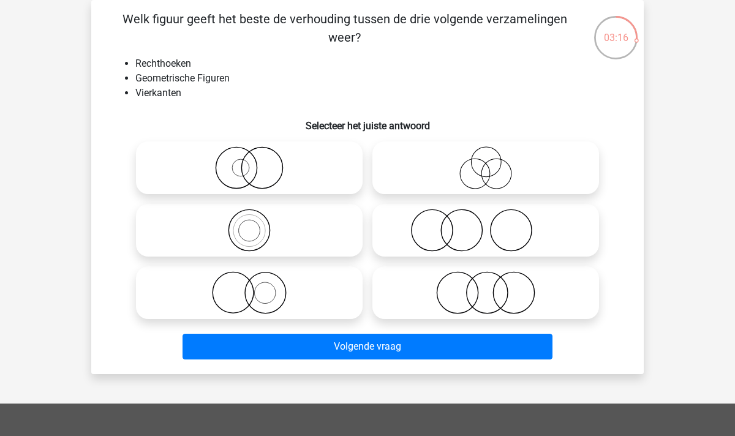
click at [475, 289] on icon at bounding box center [485, 292] width 217 height 43
click at [486, 287] on input "radio" at bounding box center [490, 283] width 8 height 8
radio input "true"
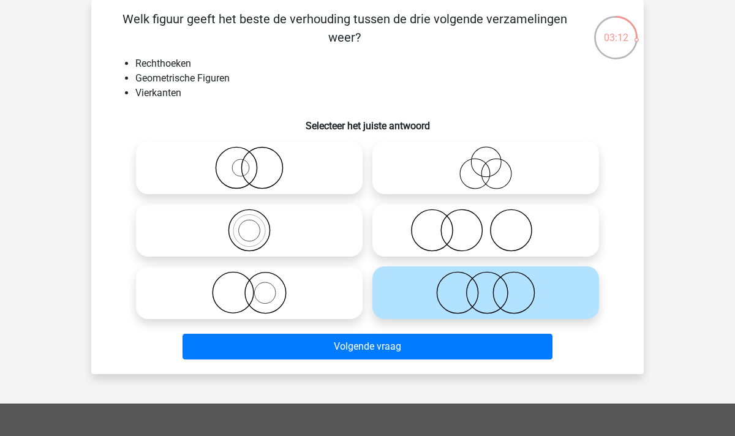
click at [255, 222] on input "radio" at bounding box center [253, 220] width 8 height 8
radio input "true"
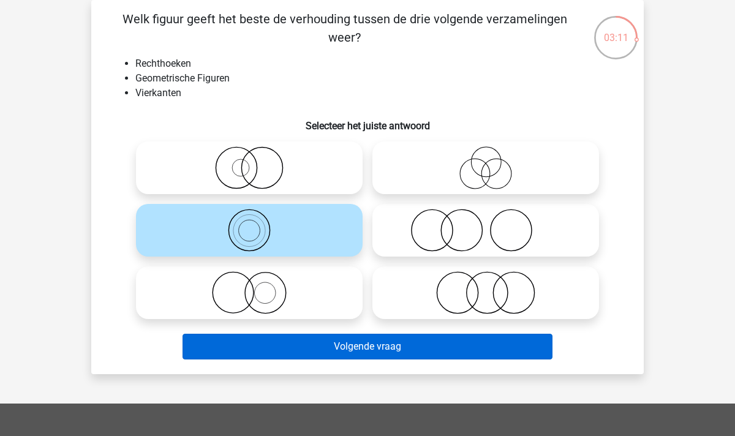
click at [395, 347] on button "Volgende vraag" at bounding box center [368, 347] width 371 height 26
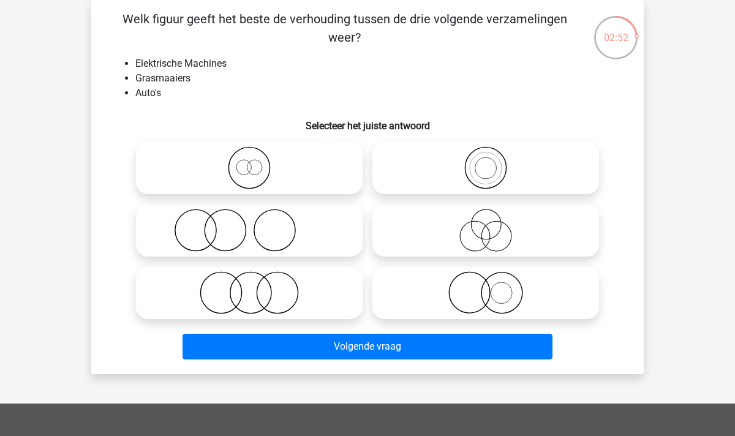
click at [258, 284] on icon at bounding box center [249, 292] width 217 height 43
click at [257, 284] on input "radio" at bounding box center [253, 283] width 8 height 8
radio input "true"
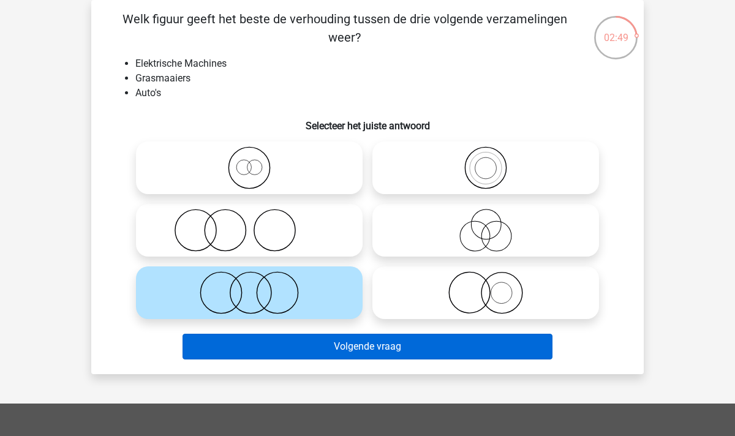
click at [348, 342] on button "Volgende vraag" at bounding box center [368, 347] width 371 height 26
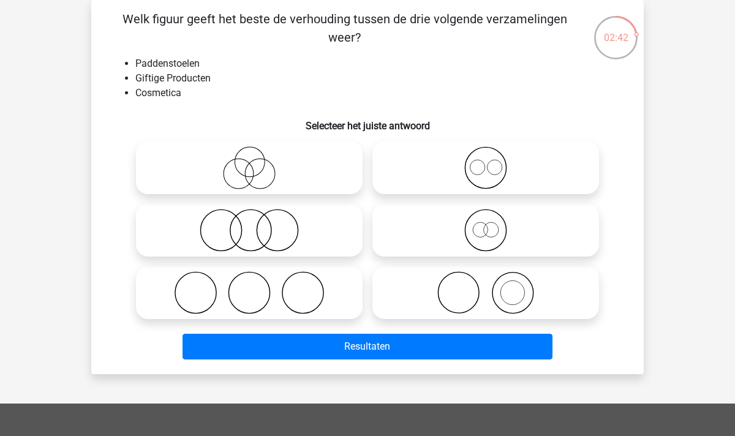
click at [240, 232] on icon at bounding box center [249, 230] width 217 height 43
click at [249, 224] on input "radio" at bounding box center [253, 220] width 8 height 8
radio input "true"
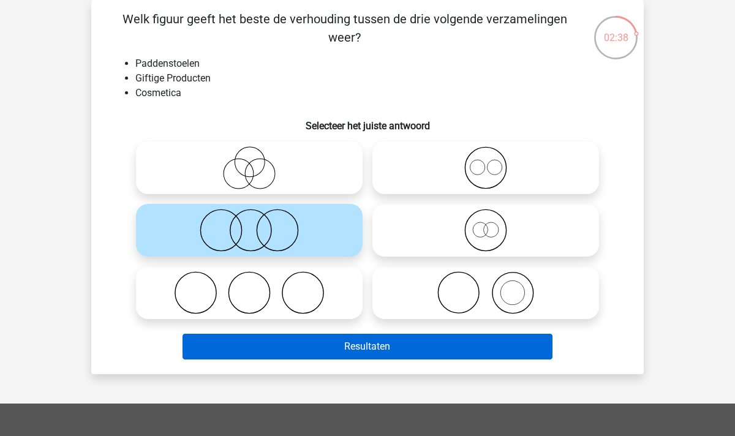
click at [349, 339] on button "Resultaten" at bounding box center [368, 347] width 371 height 26
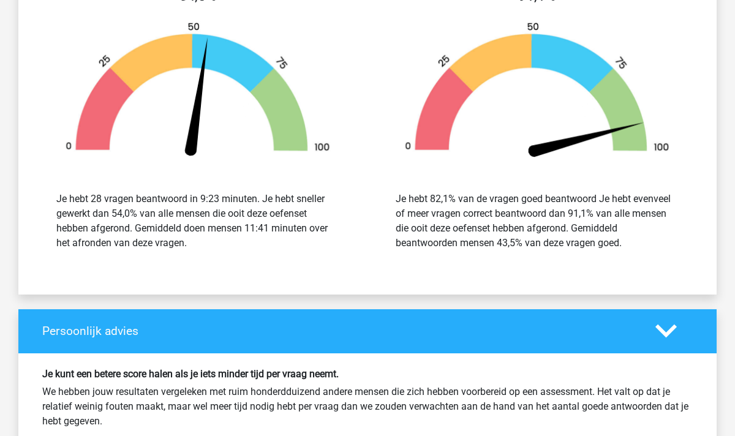
scroll to position [1936, 0]
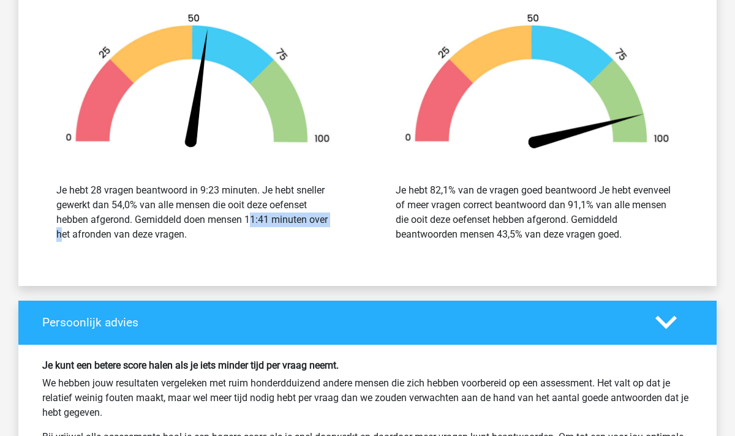
drag, startPoint x: 246, startPoint y: 221, endPoint x: 271, endPoint y: 222, distance: 24.5
click at [271, 222] on div "Je hebt 28 vragen beantwoord in 9:23 minuten. Je hebt sneller gewerkt dan 54,0%…" at bounding box center [197, 212] width 283 height 59
drag, startPoint x: 203, startPoint y: 186, endPoint x: 220, endPoint y: 186, distance: 17.2
click at [220, 186] on div "Je hebt 28 vragen beantwoord in 9:23 minuten. Je hebt sneller gewerkt dan 54,0%…" at bounding box center [197, 212] width 283 height 59
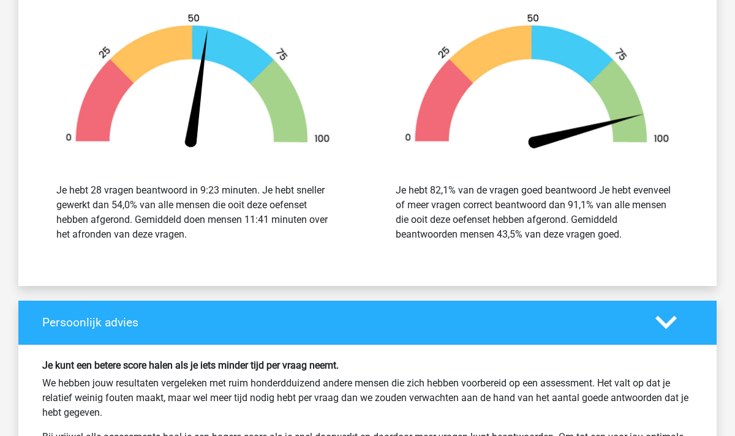
click at [281, 179] on div "Je hebt 28 vragen beantwoord in 9:23 minuten. Je hebt sneller gewerkt dan 54,0%…" at bounding box center [197, 212] width 321 height 88
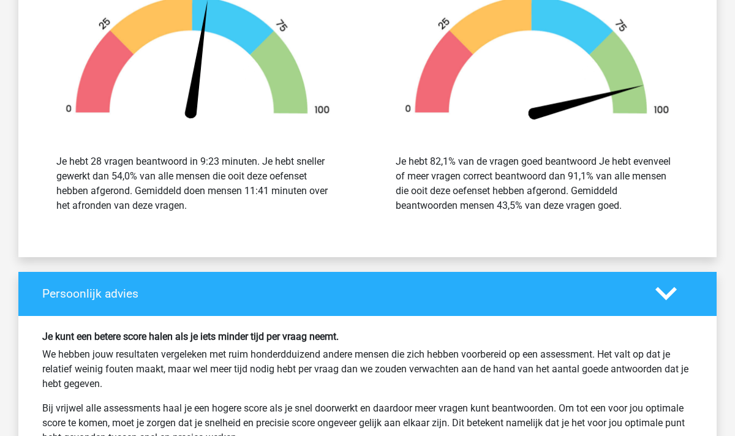
scroll to position [1972, 0]
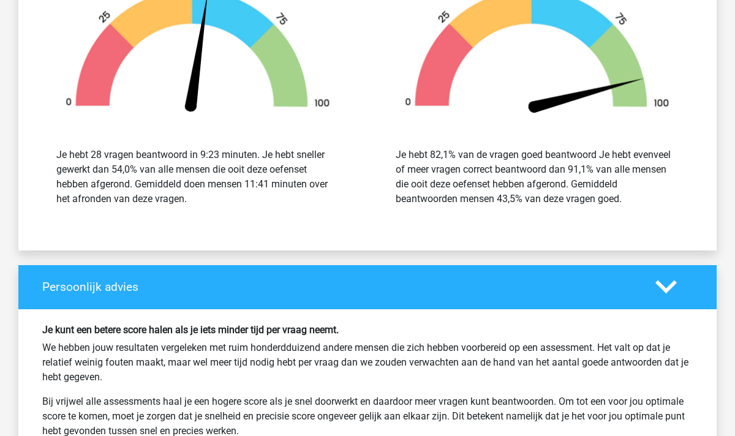
drag, startPoint x: 431, startPoint y: 154, endPoint x: 449, endPoint y: 153, distance: 17.8
click at [449, 153] on div "Je hebt 82,1% van de vragen goed beantwoord Je hebt evenveel of meer vragen cor…" at bounding box center [537, 177] width 283 height 59
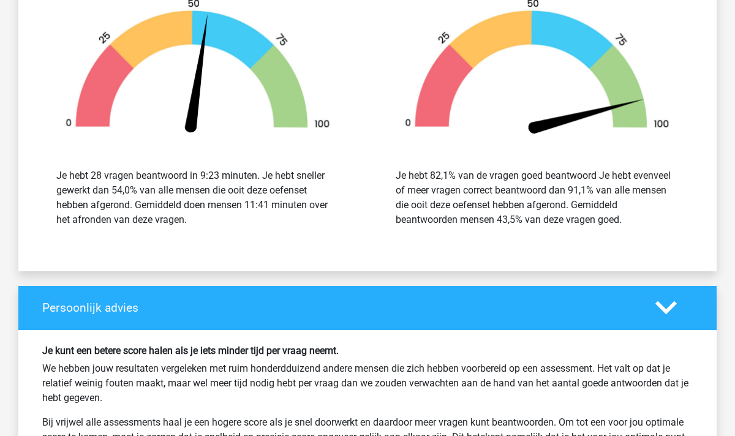
click at [204, 176] on div "Je hebt 28 vragen beantwoord in 9:23 minuten. Je hebt sneller gewerkt dan 54,0%…" at bounding box center [197, 197] width 283 height 59
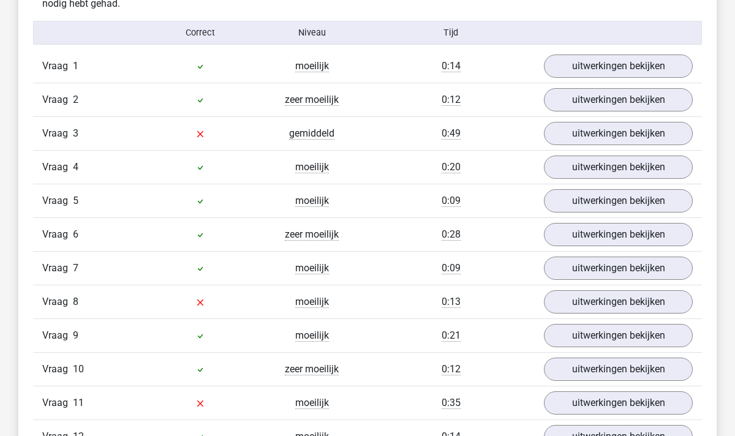
scroll to position [787, 0]
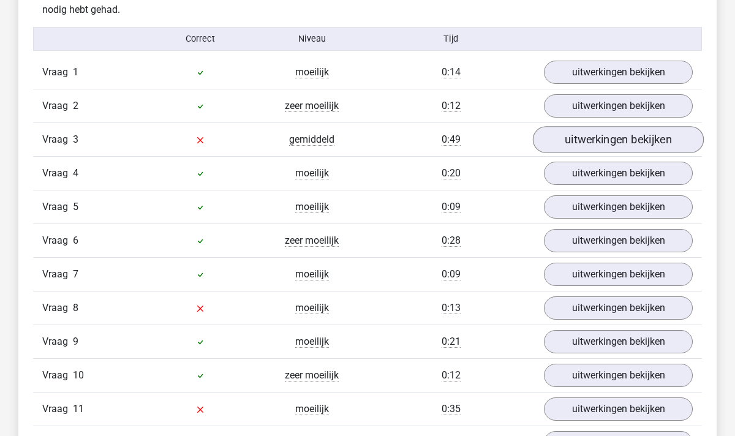
click at [604, 138] on link "uitwerkingen bekijken" at bounding box center [618, 139] width 171 height 27
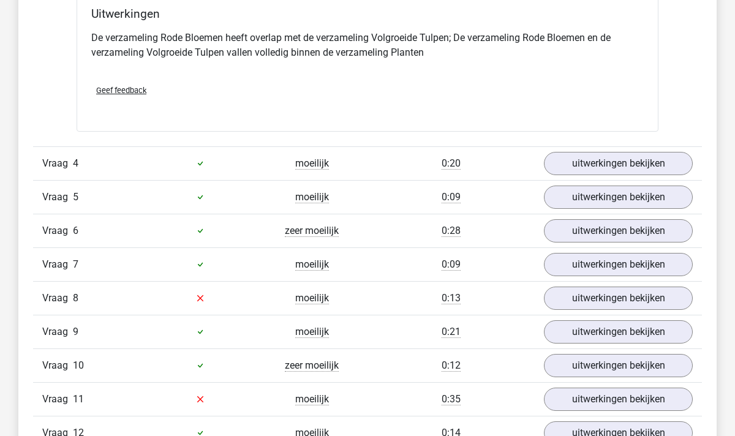
scroll to position [1311, 0]
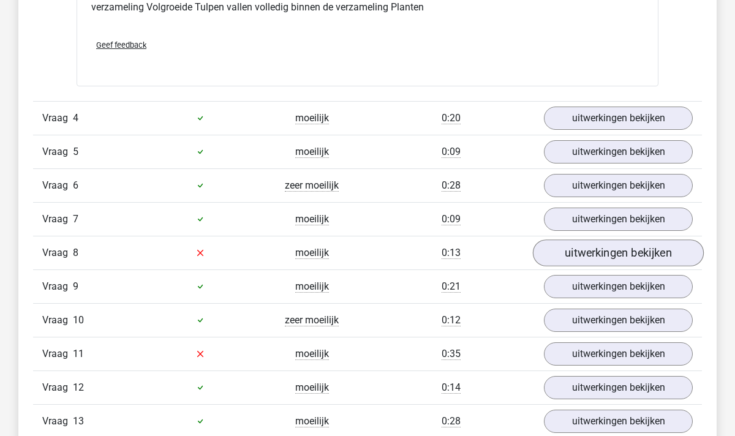
click at [576, 254] on link "uitwerkingen bekijken" at bounding box center [618, 253] width 171 height 27
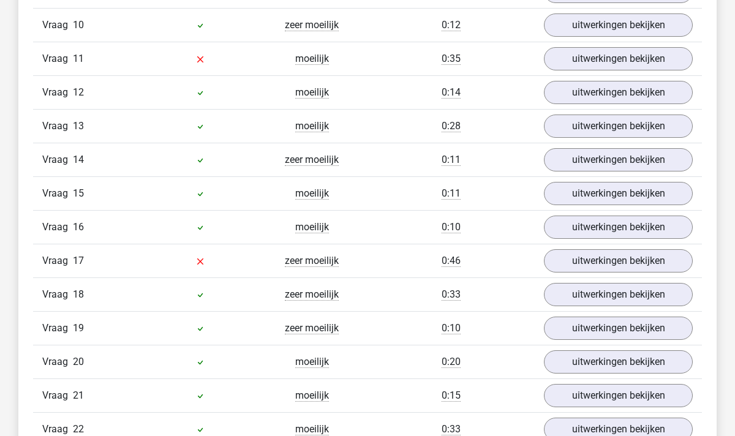
scroll to position [2066, 0]
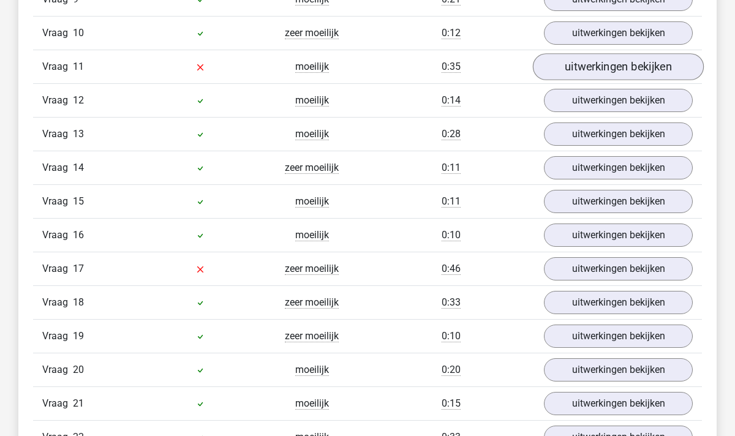
click at [567, 70] on link "uitwerkingen bekijken" at bounding box center [618, 66] width 171 height 27
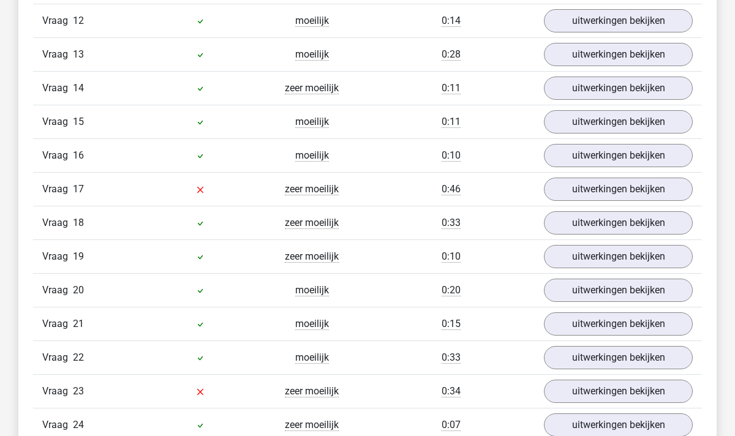
scroll to position [2605, 0]
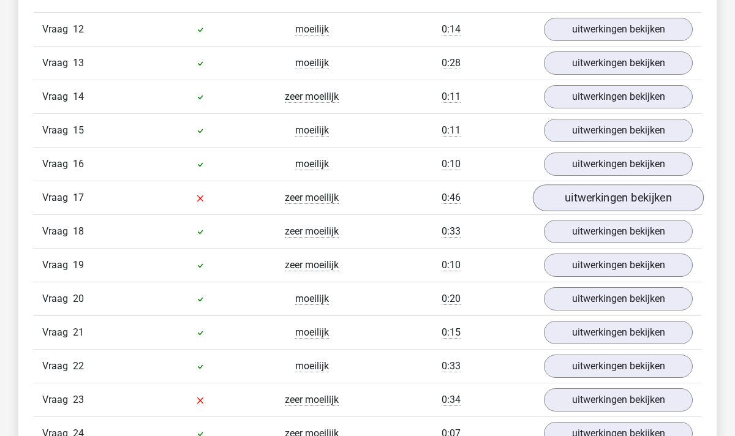
click at [559, 194] on link "uitwerkingen bekijken" at bounding box center [618, 197] width 171 height 27
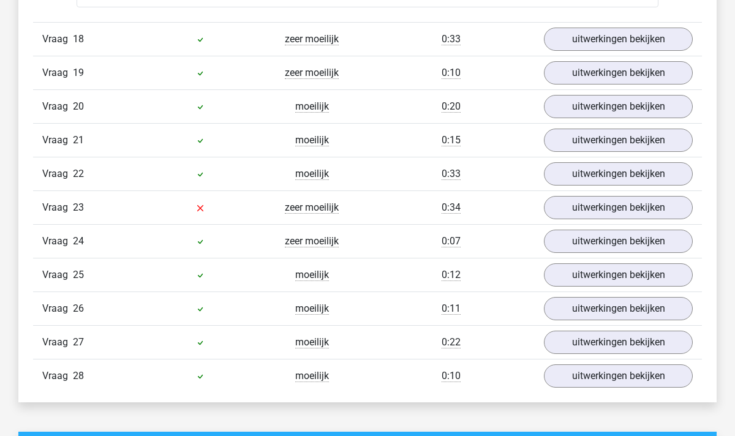
scroll to position [3271, 0]
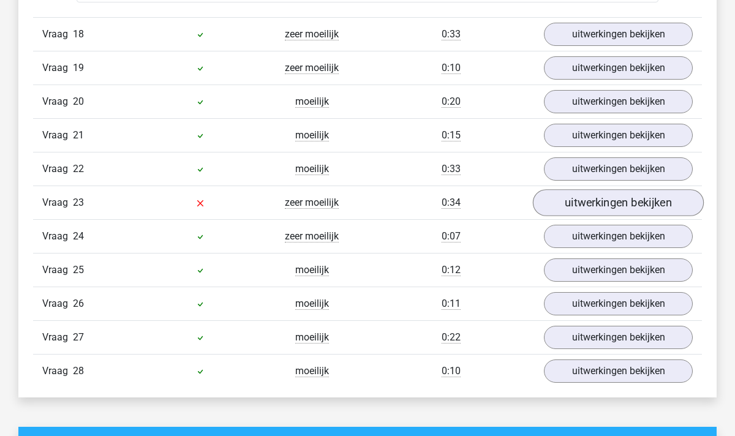
click at [572, 210] on link "uitwerkingen bekijken" at bounding box center [618, 202] width 171 height 27
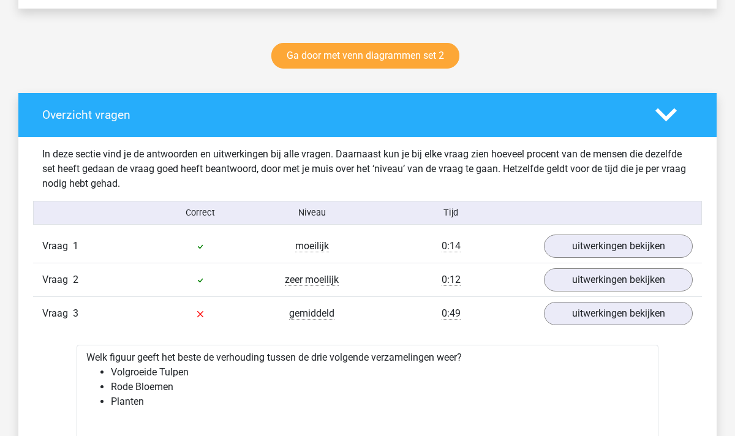
scroll to position [614, 0]
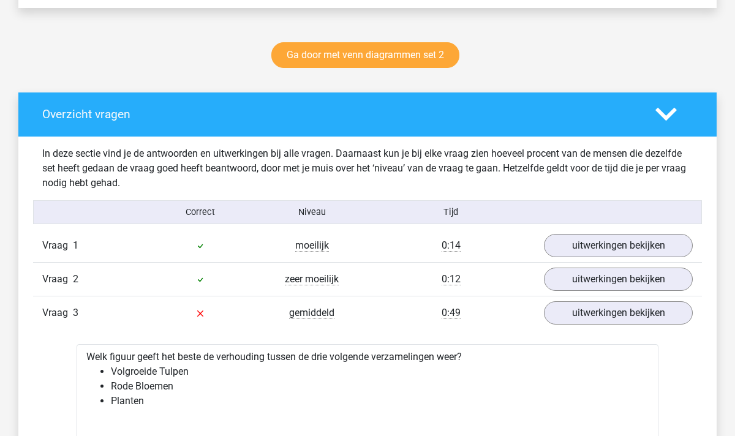
click at [648, 326] on div "Vraag 3 gemiddeld 0:49 uitwerkingen bekijken" at bounding box center [367, 313] width 669 height 34
click at [641, 307] on link "uitwerkingen bekijken" at bounding box center [618, 313] width 171 height 27
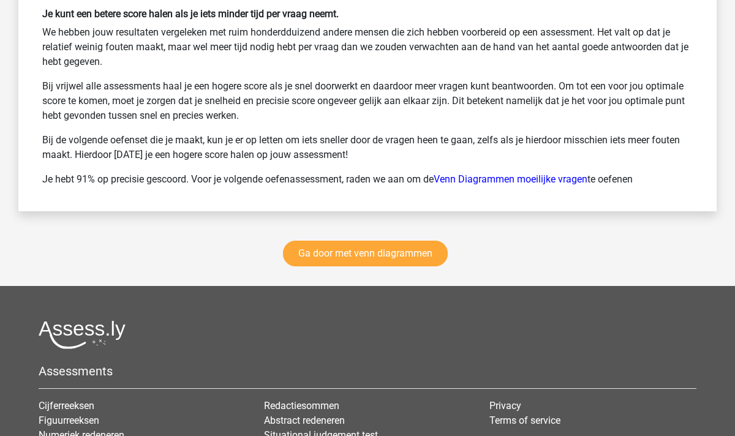
scroll to position [4150, 0]
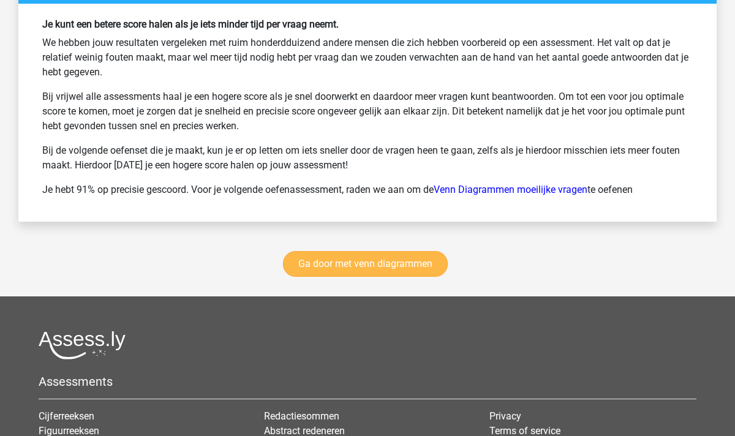
click at [358, 268] on link "Ga door met venn diagrammen" at bounding box center [365, 264] width 165 height 26
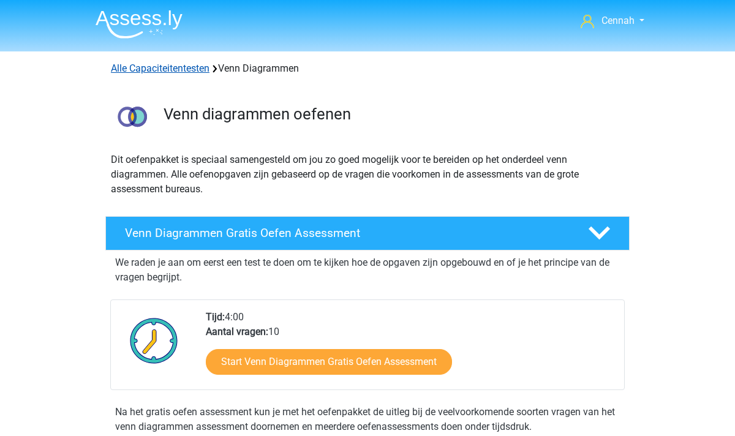
click at [155, 66] on link "Alle Capaciteitentesten" at bounding box center [160, 68] width 99 height 12
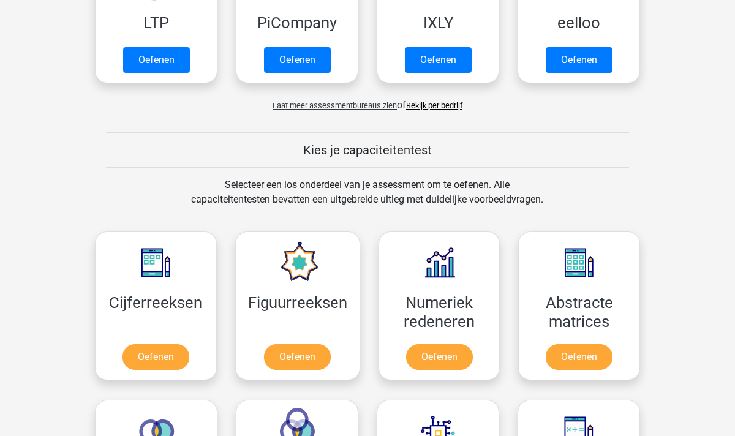
scroll to position [217, 0]
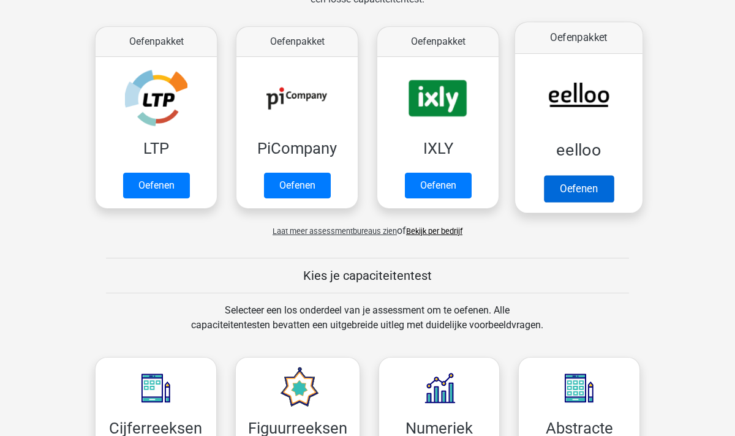
click at [580, 189] on link "Oefenen" at bounding box center [579, 188] width 70 height 27
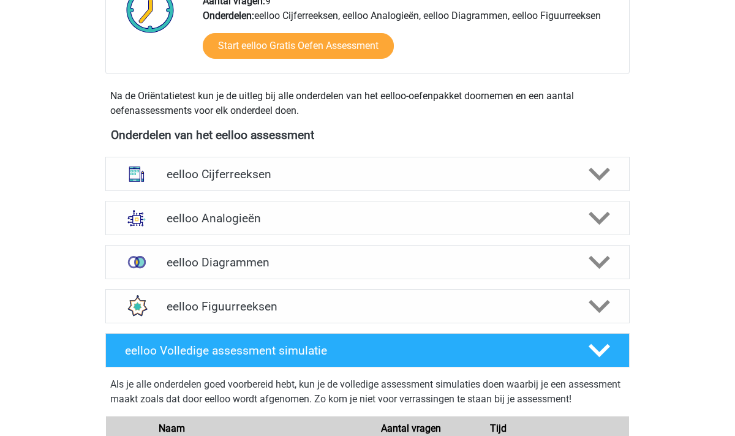
scroll to position [352, 0]
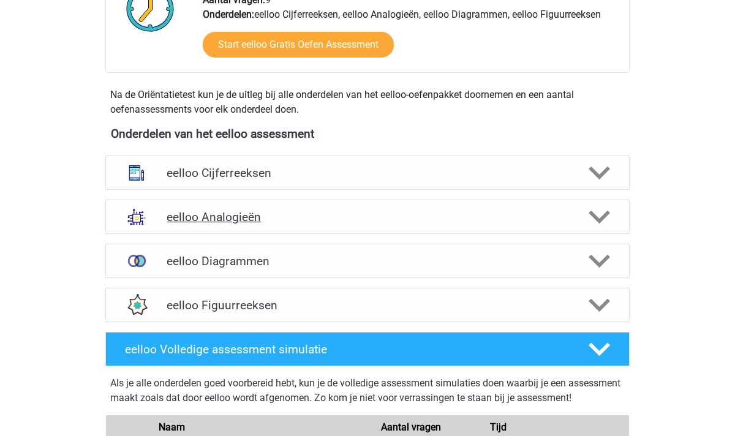
click at [599, 216] on icon at bounding box center [599, 216] width 21 height 21
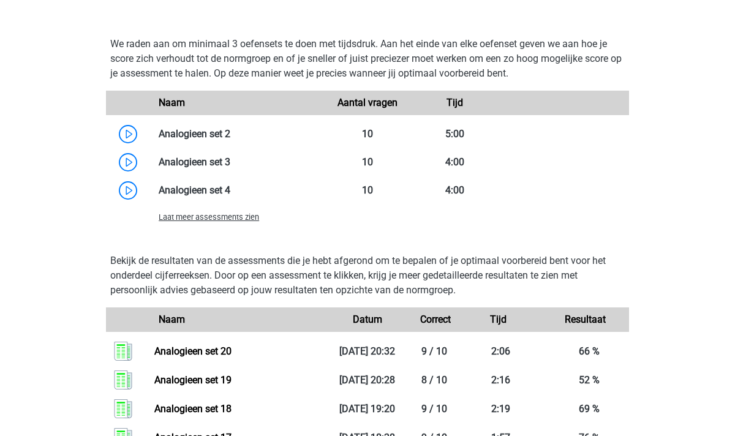
scroll to position [1090, 0]
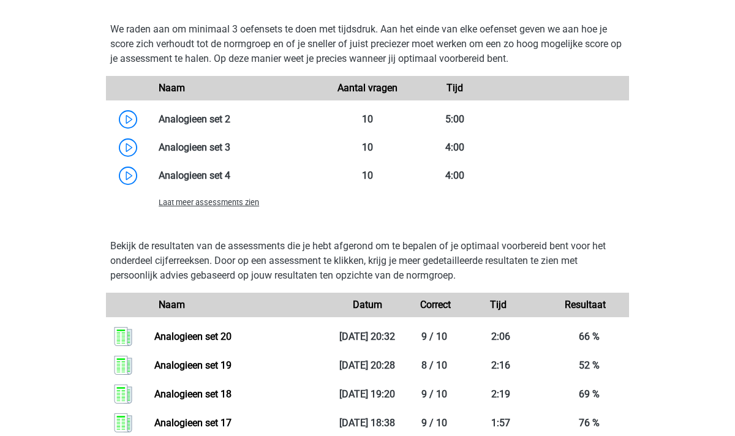
click at [207, 203] on span "Laat meer assessments zien" at bounding box center [209, 202] width 100 height 9
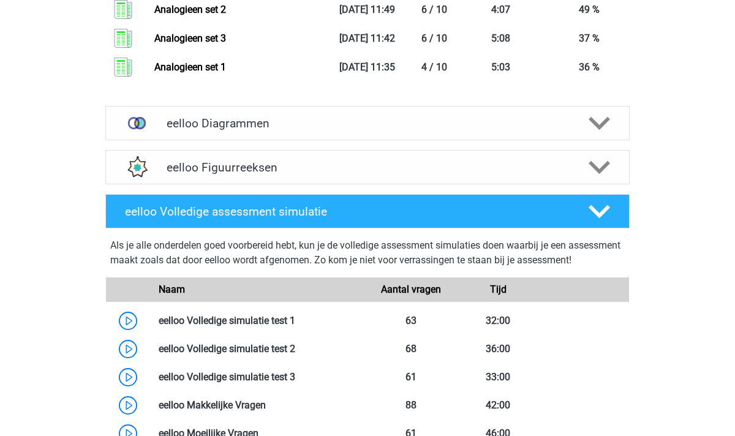
scroll to position [2411, 0]
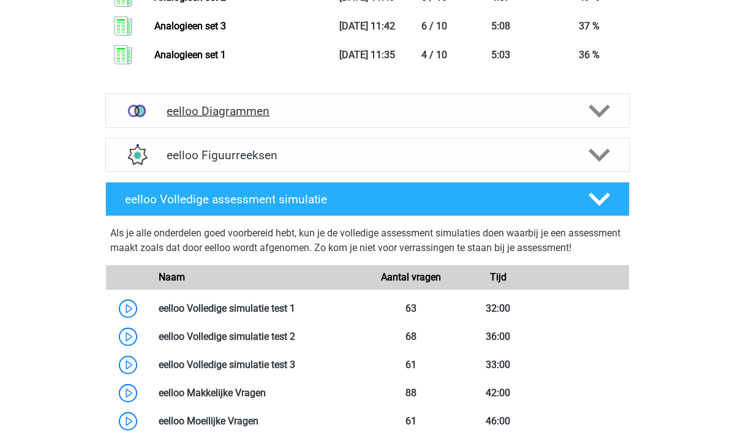
click at [603, 122] on icon at bounding box center [599, 110] width 21 height 21
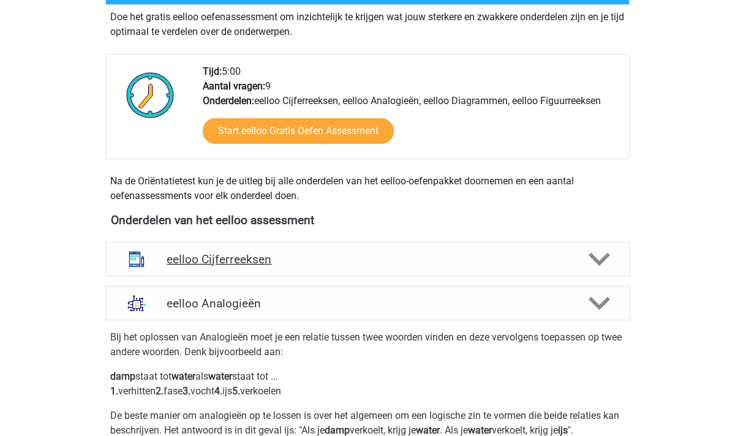
click at [584, 260] on div at bounding box center [599, 259] width 42 height 21
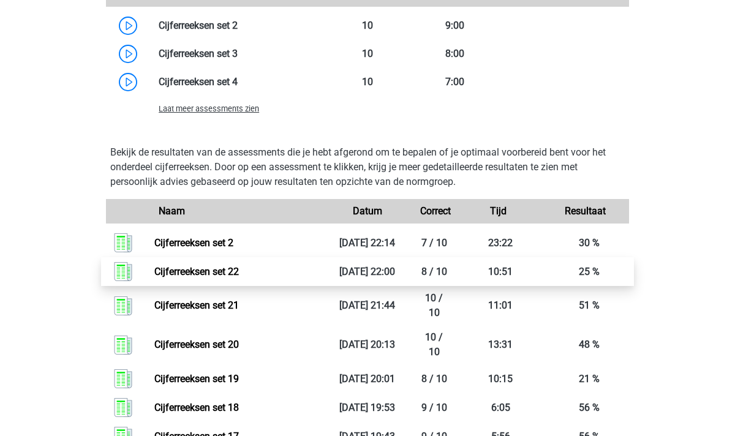
scroll to position [1030, 0]
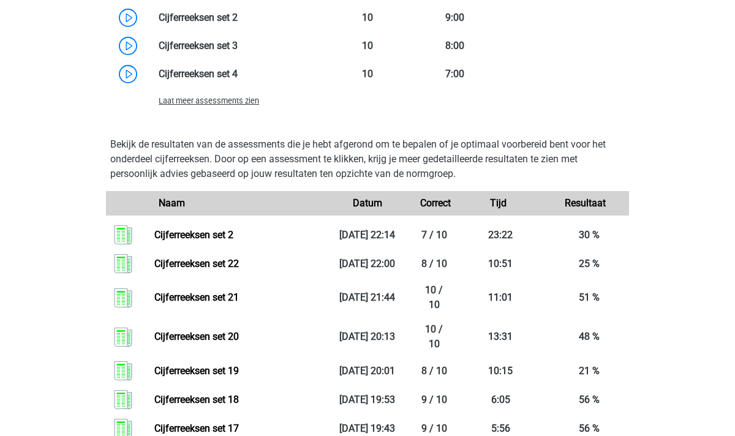
click at [196, 105] on span "Laat meer assessments zien" at bounding box center [209, 100] width 100 height 9
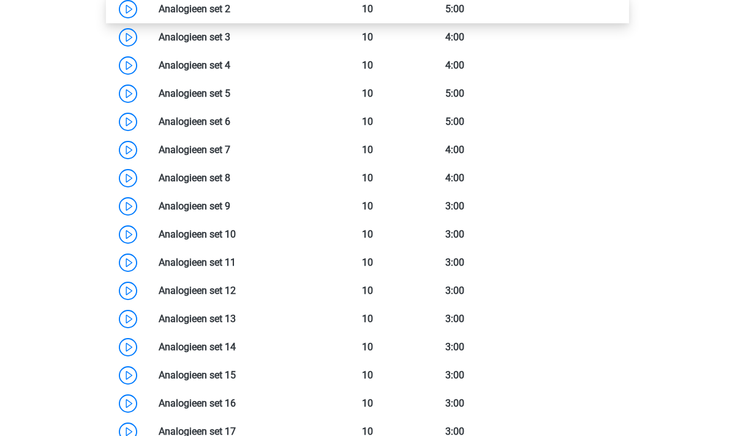
scroll to position [3024, 0]
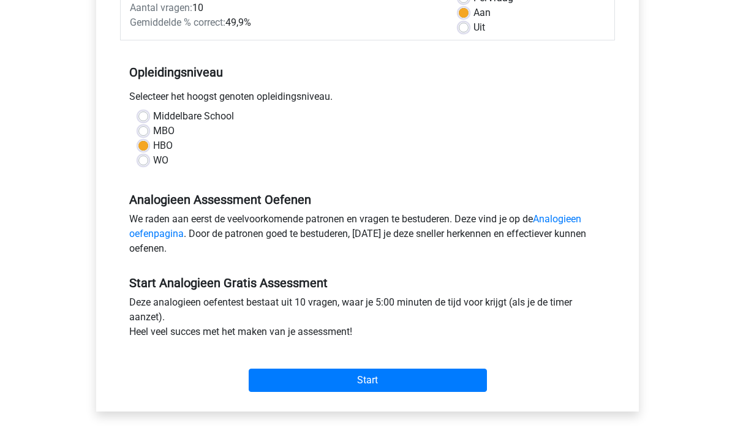
scroll to position [222, 0]
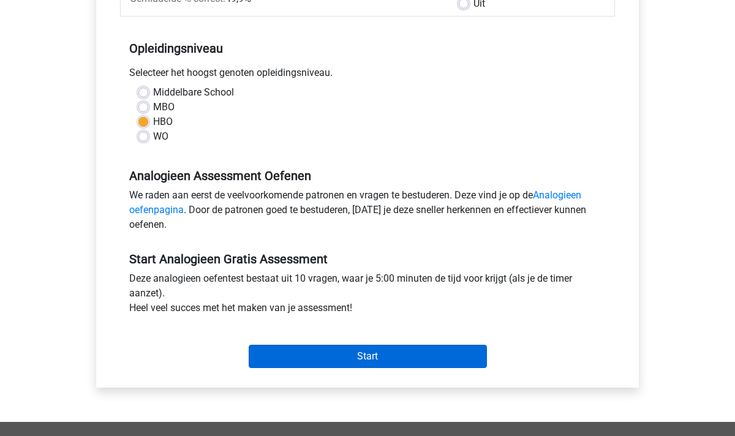
click at [409, 357] on input "Start" at bounding box center [368, 356] width 238 height 23
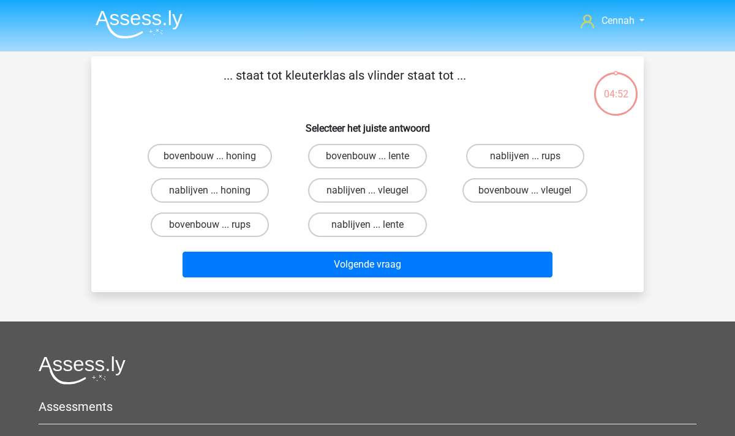
click at [210, 225] on input "bovenbouw ... rups" at bounding box center [214, 229] width 8 height 8
radio input "true"
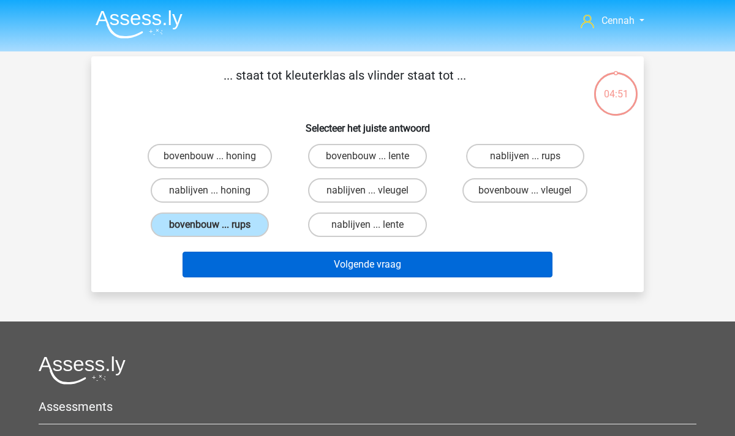
click at [377, 263] on button "Volgende vraag" at bounding box center [368, 265] width 371 height 26
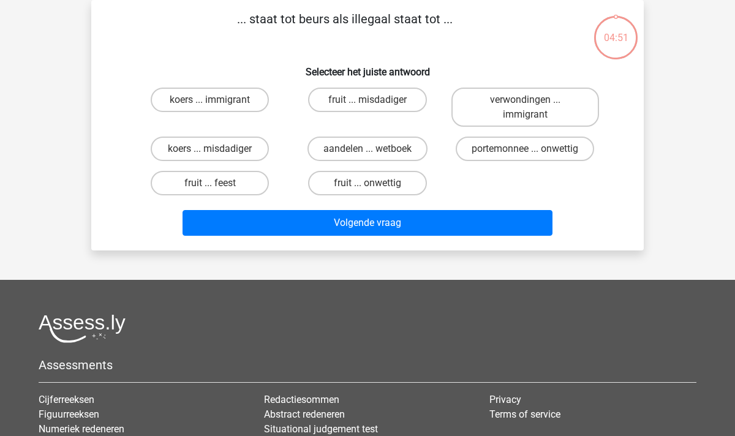
scroll to position [31, 0]
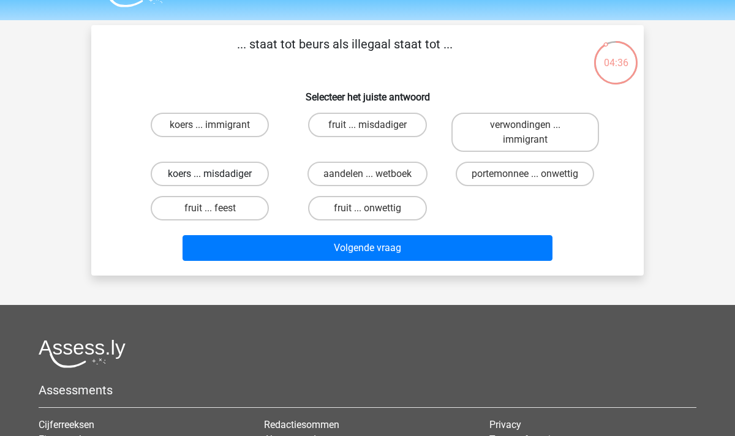
click at [215, 172] on label "koers ... misdadiger" at bounding box center [210, 174] width 118 height 25
click at [215, 174] on input "koers ... misdadiger" at bounding box center [214, 178] width 8 height 8
radio input "true"
click at [352, 176] on label "aandelen ... wetboek" at bounding box center [368, 174] width 120 height 25
click at [368, 176] on input "aandelen ... wetboek" at bounding box center [372, 178] width 8 height 8
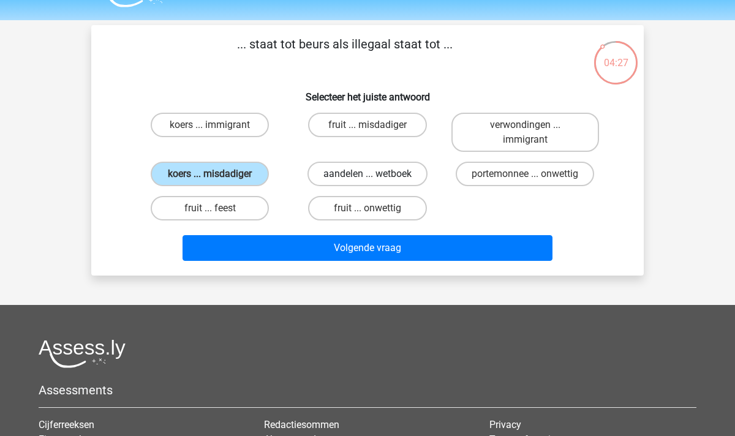
radio input "true"
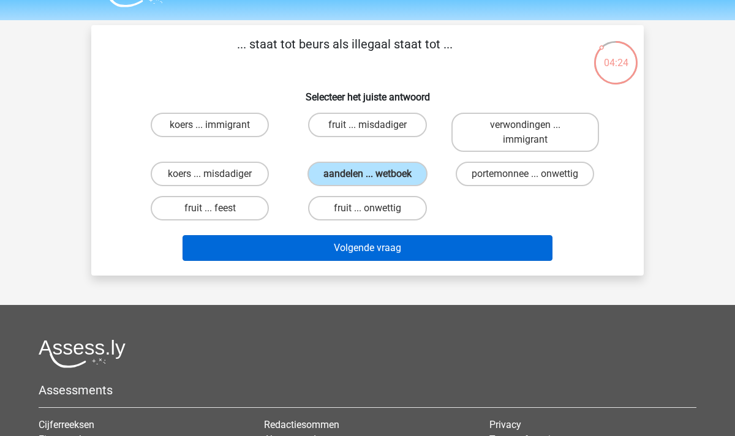
click at [386, 247] on button "Volgende vraag" at bounding box center [368, 248] width 371 height 26
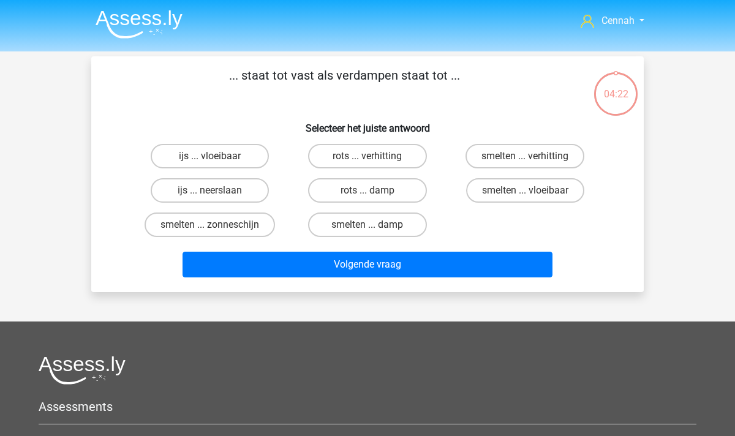
scroll to position [0, 0]
click at [510, 157] on label "smelten ... verhitting" at bounding box center [525, 156] width 119 height 25
click at [525, 157] on input "smelten ... verhitting" at bounding box center [529, 160] width 8 height 8
radio input "true"
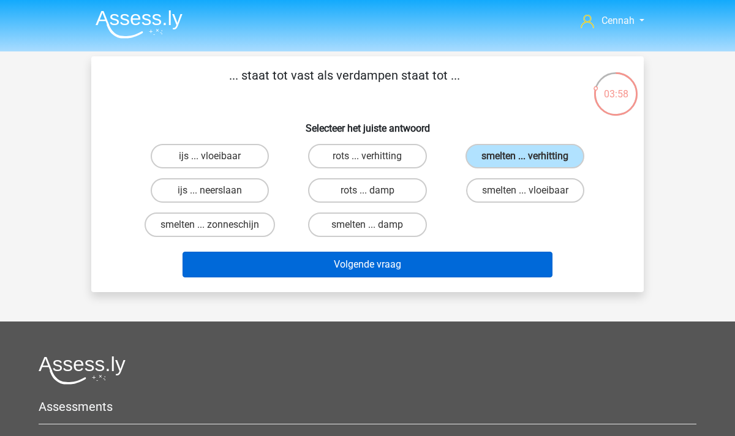
click at [383, 263] on button "Volgende vraag" at bounding box center [368, 265] width 371 height 26
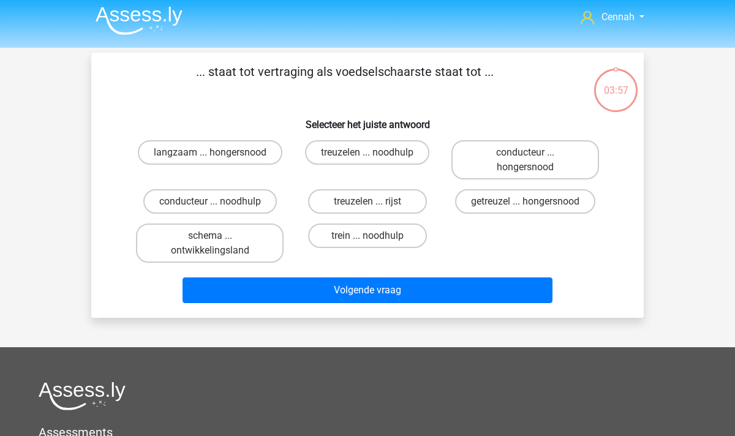
scroll to position [1, 0]
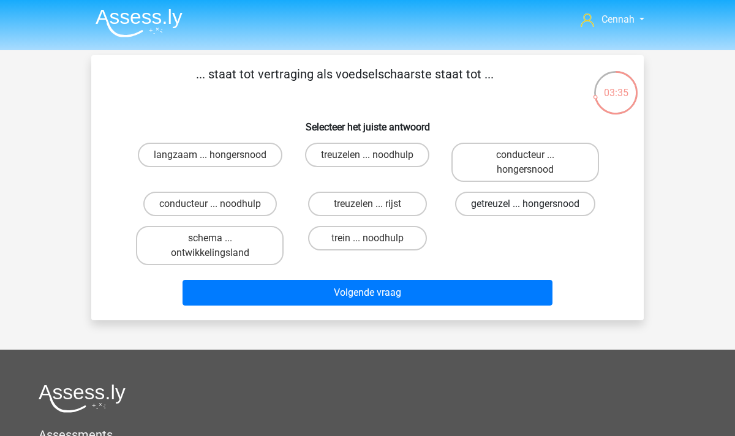
click at [500, 209] on label "getreuzel ... hongersnood" at bounding box center [525, 204] width 140 height 25
click at [525, 209] on input "getreuzel ... hongersnood" at bounding box center [529, 208] width 8 height 8
radio input "true"
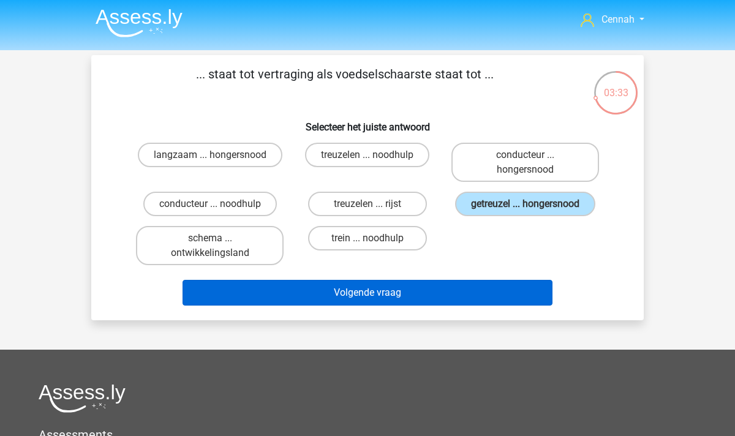
click at [379, 306] on button "Volgende vraag" at bounding box center [368, 293] width 371 height 26
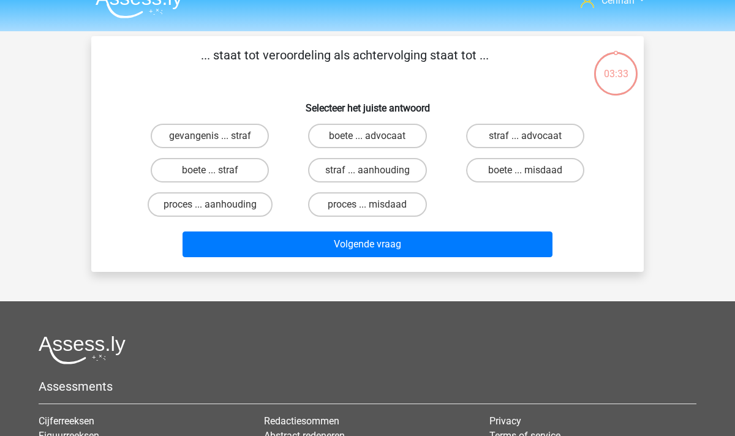
scroll to position [17, 0]
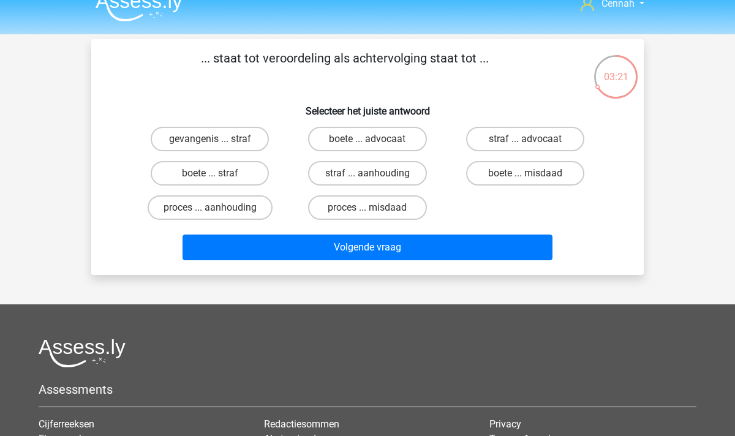
click at [216, 212] on input "proces ... aanhouding" at bounding box center [214, 212] width 8 height 8
radio input "true"
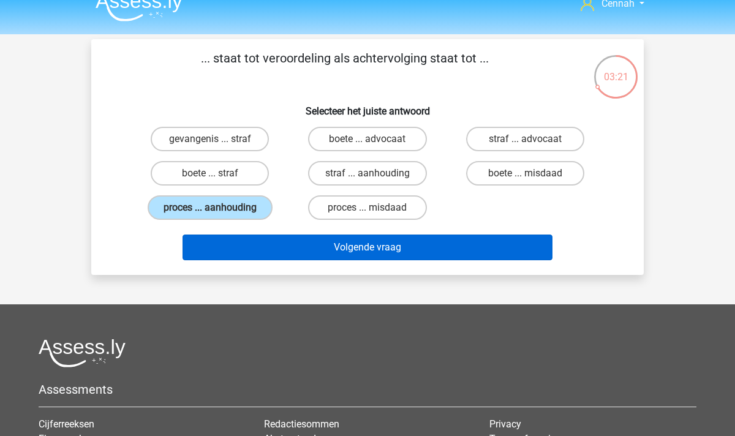
click at [401, 250] on button "Volgende vraag" at bounding box center [368, 248] width 371 height 26
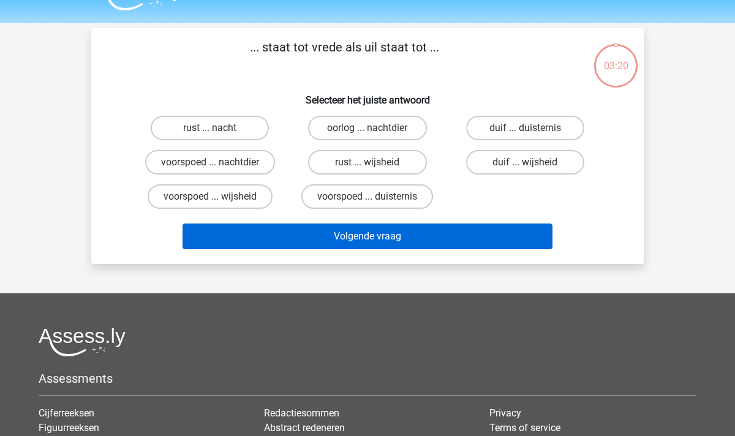
scroll to position [25, 0]
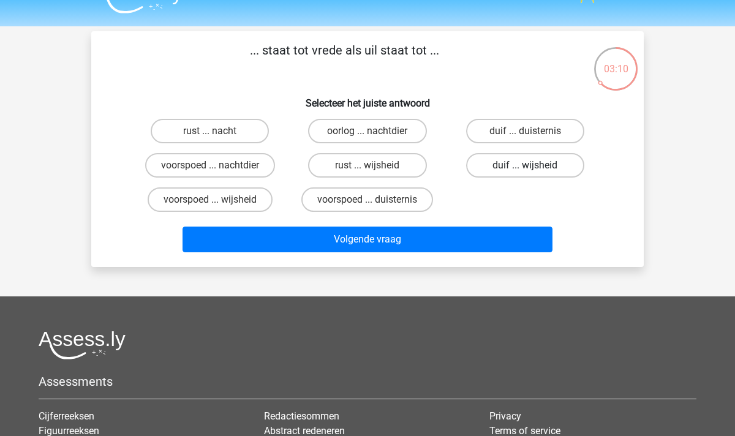
click at [537, 165] on label "duif ... wijsheid" at bounding box center [525, 165] width 118 height 25
click at [533, 165] on input "duif ... wijsheid" at bounding box center [529, 169] width 8 height 8
radio input "true"
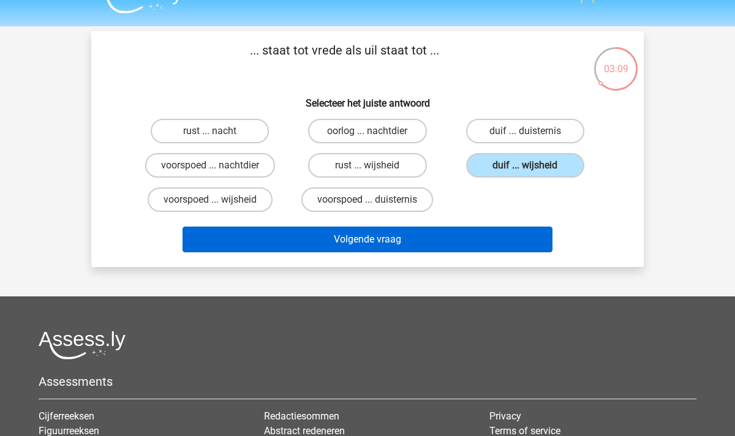
click at [380, 236] on button "Volgende vraag" at bounding box center [368, 240] width 371 height 26
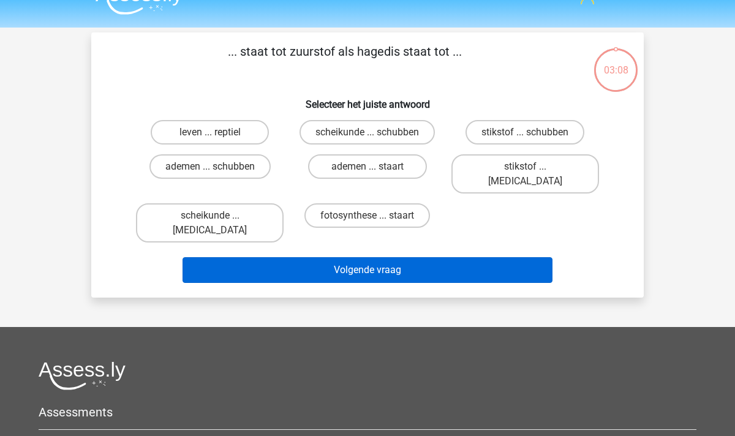
scroll to position [22, 0]
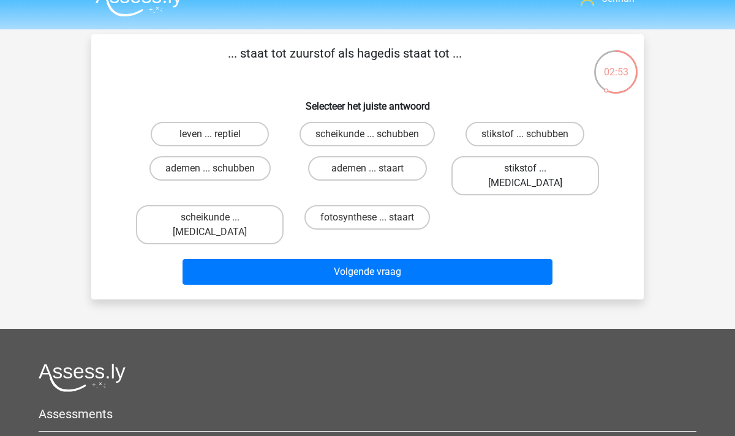
click at [533, 169] on label "stikstof ... krokodil" at bounding box center [525, 175] width 148 height 39
click at [533, 169] on input "stikstof ... krokodil" at bounding box center [529, 172] width 8 height 8
radio input "true"
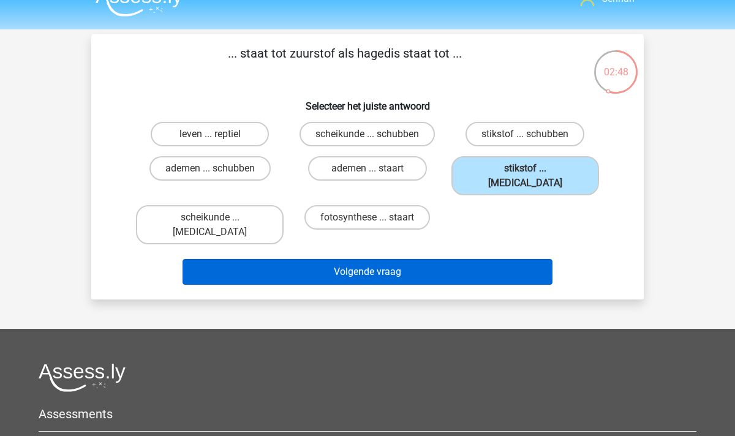
click at [341, 259] on button "Volgende vraag" at bounding box center [368, 272] width 371 height 26
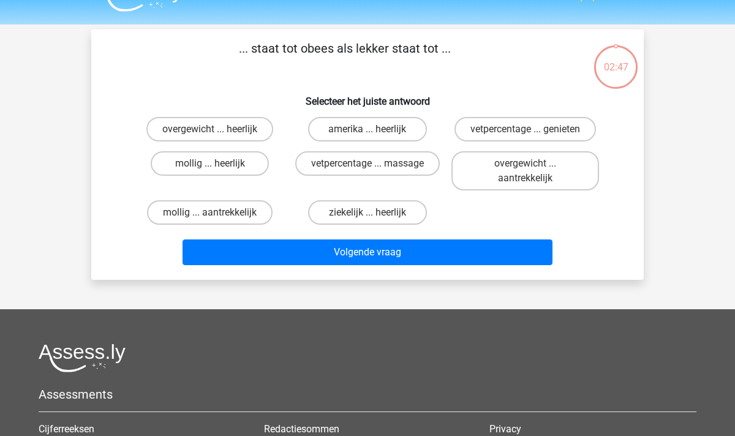
scroll to position [24, 0]
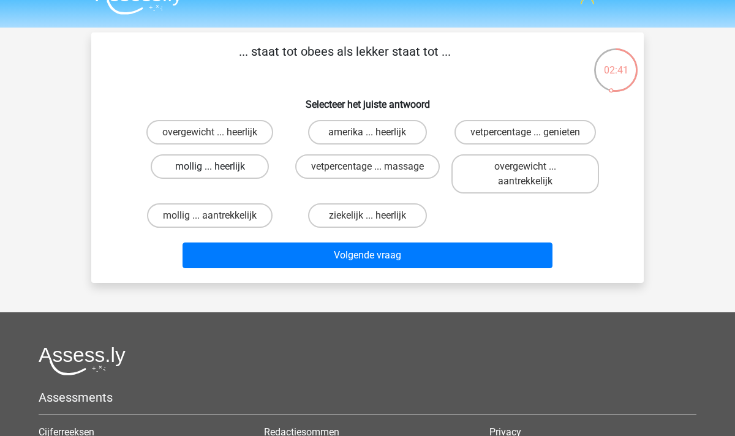
click at [225, 171] on label "mollig ... heerlijk" at bounding box center [210, 166] width 118 height 25
click at [218, 171] on input "mollig ... heerlijk" at bounding box center [214, 171] width 8 height 8
radio input "true"
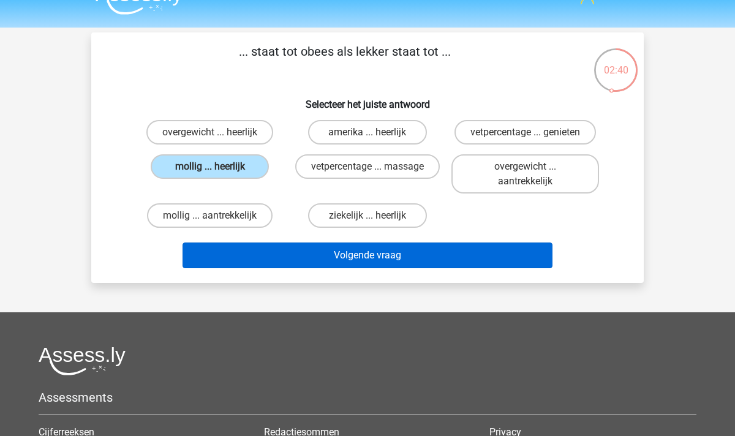
click at [425, 263] on button "Volgende vraag" at bounding box center [368, 256] width 371 height 26
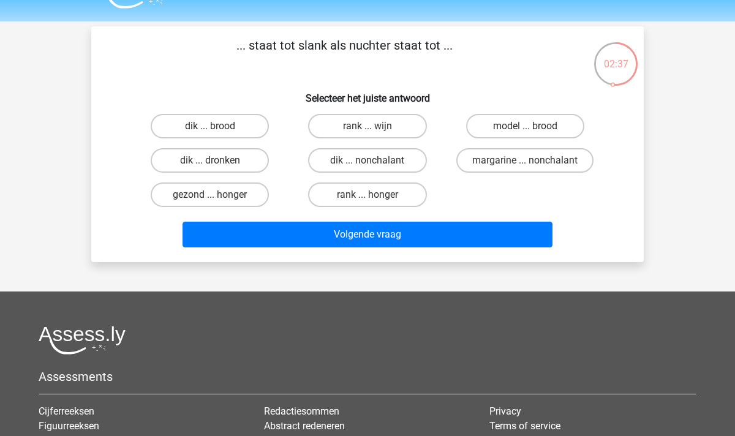
scroll to position [21, 0]
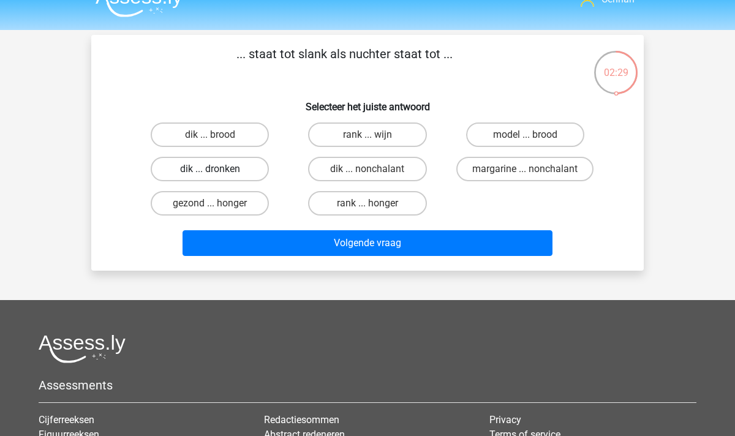
click at [240, 172] on label "dik ... dronken" at bounding box center [210, 169] width 118 height 25
click at [218, 172] on input "dik ... dronken" at bounding box center [214, 173] width 8 height 8
radio input "true"
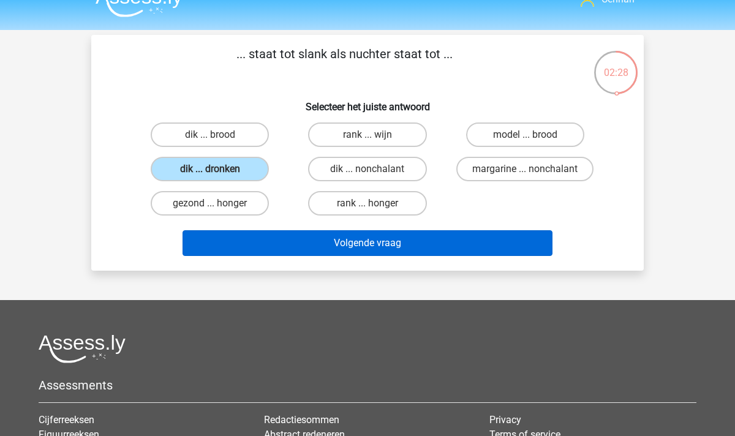
click at [362, 252] on button "Volgende vraag" at bounding box center [368, 243] width 371 height 26
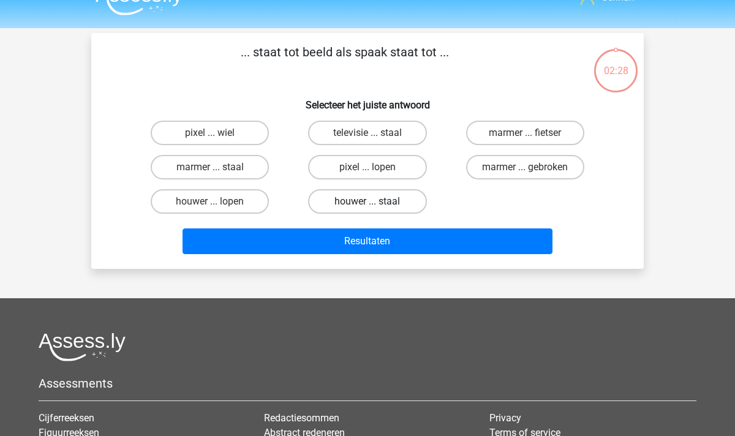
scroll to position [22, 0]
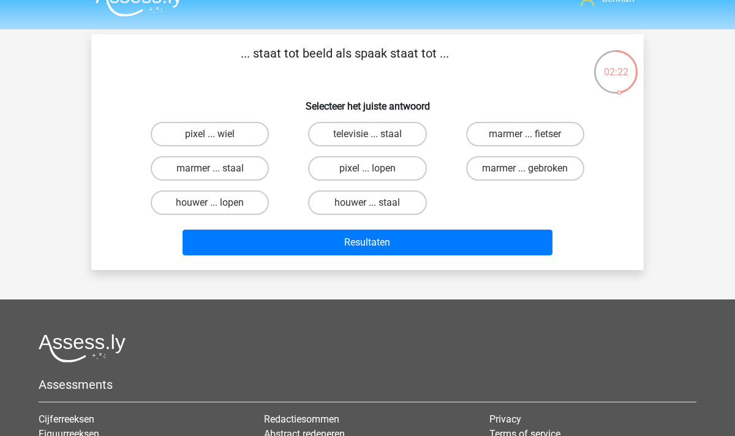
click at [214, 136] on input "pixel ... wiel" at bounding box center [214, 138] width 8 height 8
radio input "true"
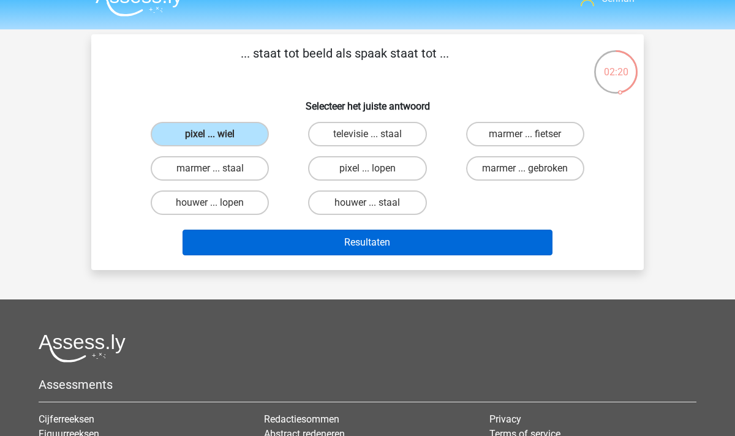
click at [358, 248] on button "Resultaten" at bounding box center [368, 243] width 371 height 26
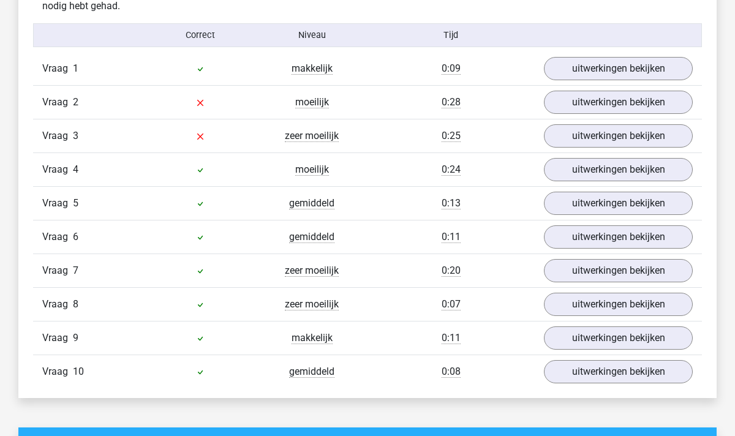
scroll to position [794, 0]
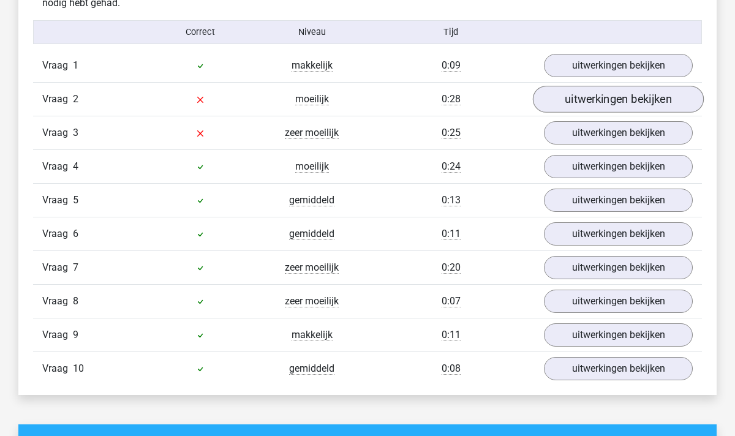
click at [606, 99] on link "uitwerkingen bekijken" at bounding box center [618, 99] width 171 height 27
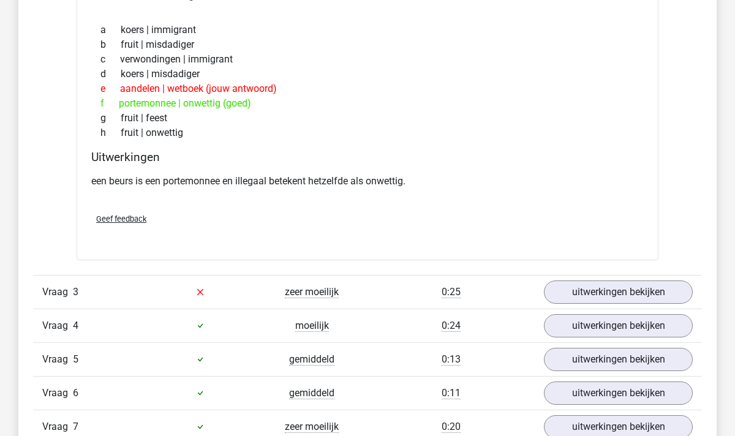
scroll to position [957, 0]
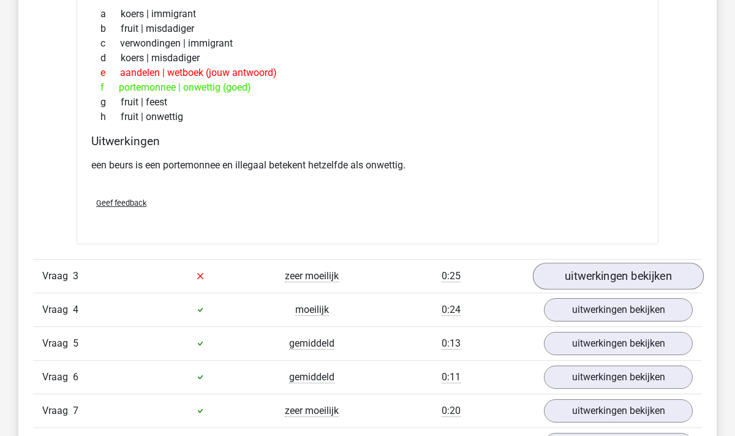
click at [592, 278] on link "uitwerkingen bekijken" at bounding box center [618, 276] width 171 height 27
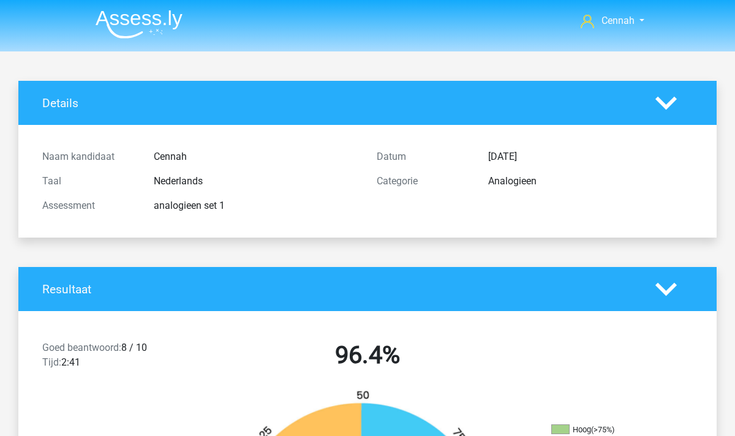
scroll to position [0, 0]
click at [145, 25] on img at bounding box center [139, 24] width 87 height 29
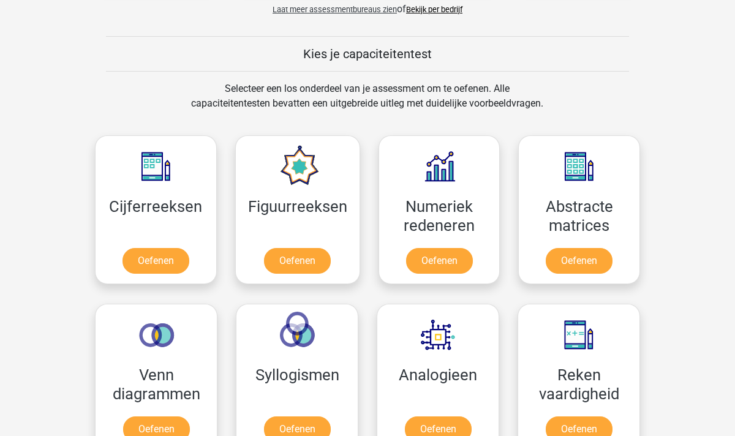
scroll to position [335, 0]
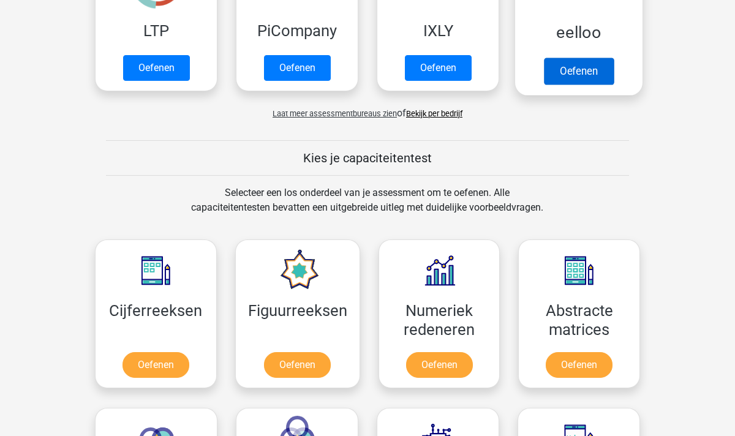
click at [586, 67] on link "Oefenen" at bounding box center [579, 71] width 70 height 27
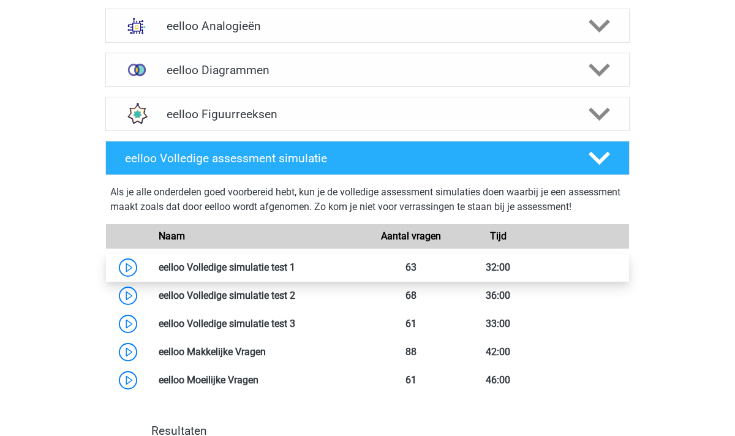
scroll to position [419, 0]
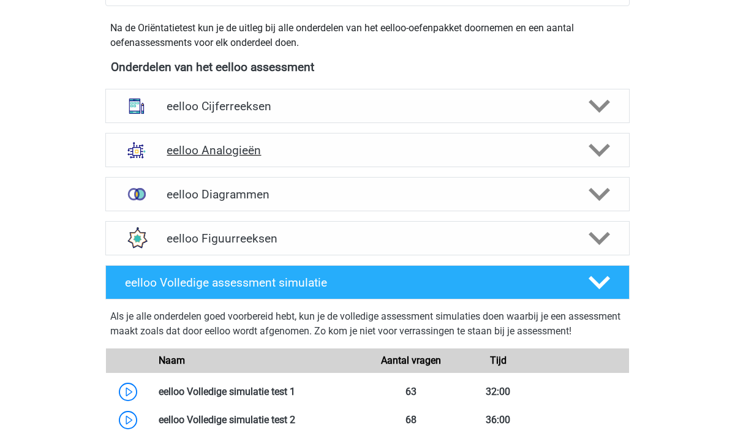
click at [596, 148] on icon at bounding box center [599, 150] width 21 height 21
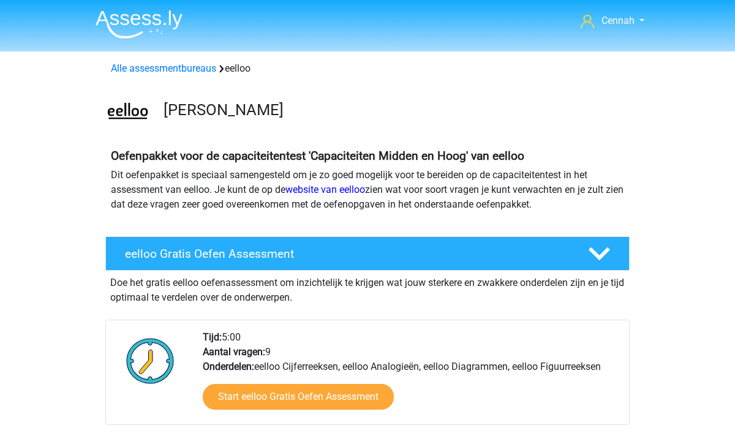
scroll to position [0, 0]
